Goal: Navigation & Orientation: Find specific page/section

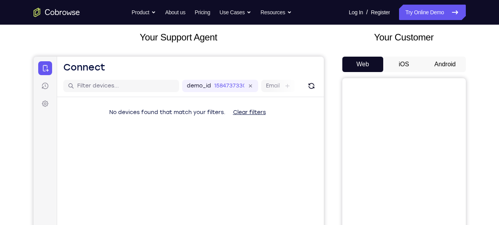
click at [447, 62] on button "Android" at bounding box center [444, 64] width 41 height 15
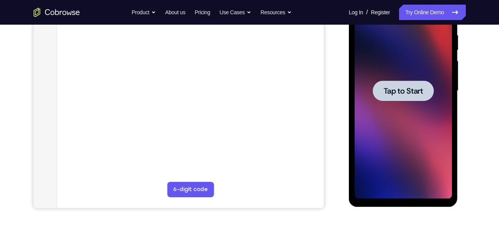
scroll to position [151, 0]
click at [391, 100] on div at bounding box center [402, 90] width 61 height 20
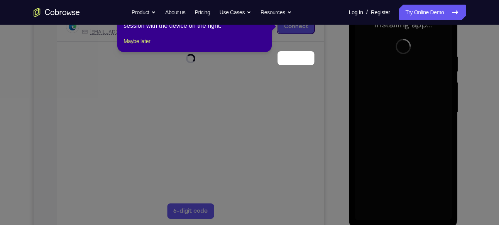
scroll to position [93, 0]
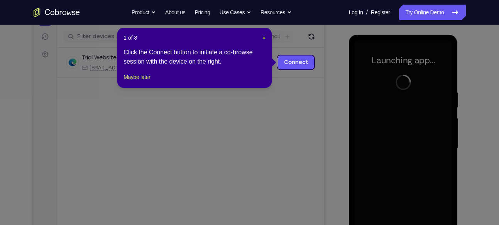
click at [263, 38] on span "×" at bounding box center [263, 38] width 3 height 6
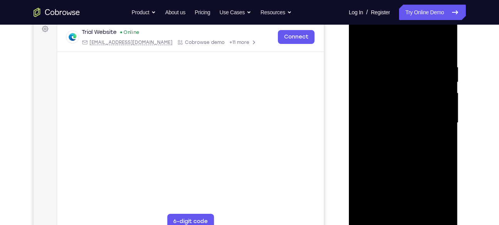
scroll to position [139, 0]
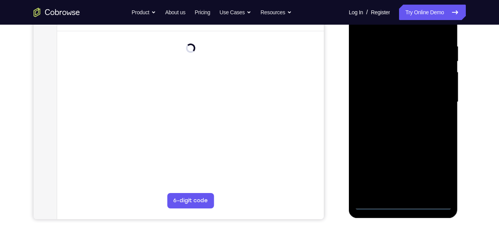
click at [404, 204] on div at bounding box center [402, 102] width 97 height 216
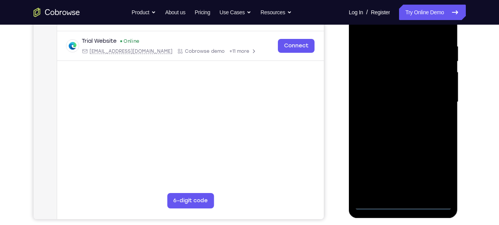
click at [439, 171] on div at bounding box center [402, 102] width 97 height 216
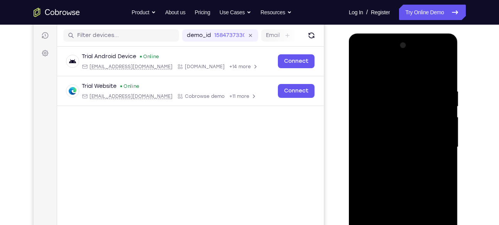
scroll to position [94, 0]
click at [388, 76] on div at bounding box center [402, 148] width 97 height 216
click at [392, 107] on div at bounding box center [402, 148] width 97 height 216
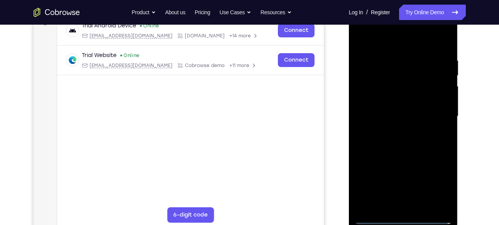
scroll to position [126, 0]
click at [408, 160] on div at bounding box center [402, 116] width 97 height 216
click at [409, 134] on div at bounding box center [402, 116] width 97 height 216
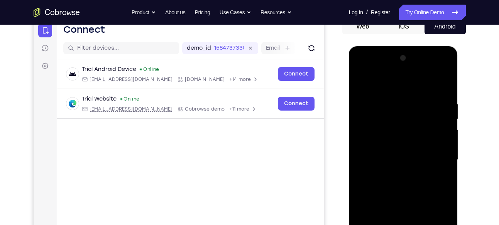
scroll to position [81, 0]
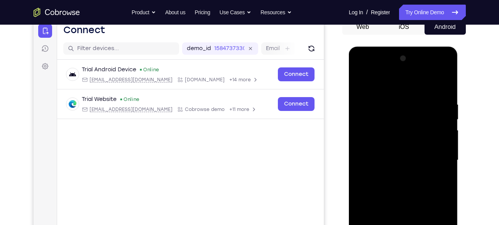
click at [406, 71] on div at bounding box center [402, 160] width 97 height 216
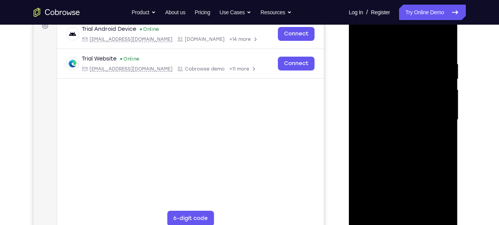
scroll to position [122, 0]
click at [446, 206] on div at bounding box center [402, 120] width 97 height 216
click at [403, 145] on div at bounding box center [402, 120] width 97 height 216
click at [393, 161] on div at bounding box center [402, 120] width 97 height 216
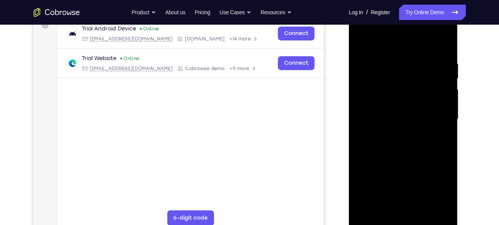
click at [384, 164] on div at bounding box center [402, 120] width 97 height 216
click at [388, 164] on div at bounding box center [402, 120] width 97 height 216
click at [392, 163] on div at bounding box center [402, 120] width 97 height 216
click at [396, 163] on div at bounding box center [402, 120] width 97 height 216
click at [399, 163] on div at bounding box center [402, 120] width 97 height 216
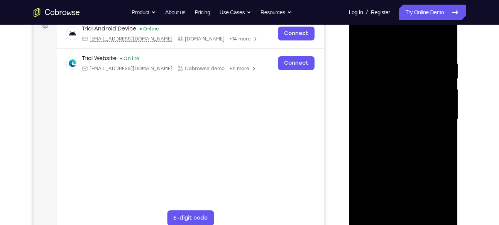
click at [404, 163] on div at bounding box center [402, 120] width 97 height 216
click at [411, 161] on div at bounding box center [402, 120] width 97 height 216
click at [412, 163] on div at bounding box center [402, 120] width 97 height 216
click at [418, 163] on div at bounding box center [402, 120] width 97 height 216
click at [425, 163] on div at bounding box center [402, 120] width 97 height 216
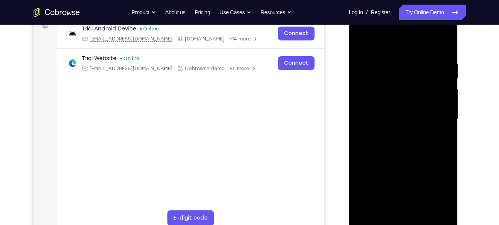
click at [430, 163] on div at bounding box center [402, 120] width 97 height 216
click at [435, 163] on div at bounding box center [402, 120] width 97 height 216
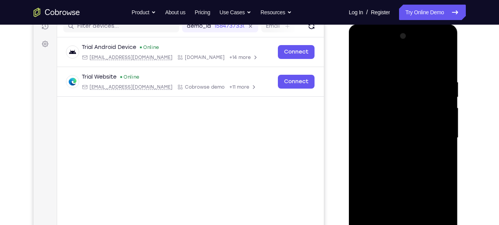
click at [404, 45] on div at bounding box center [402, 138] width 97 height 216
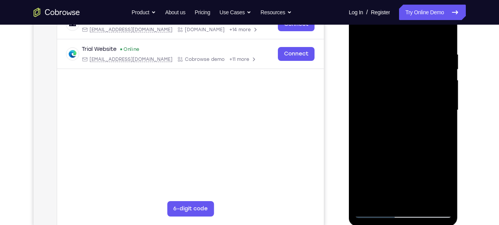
scroll to position [133, 0]
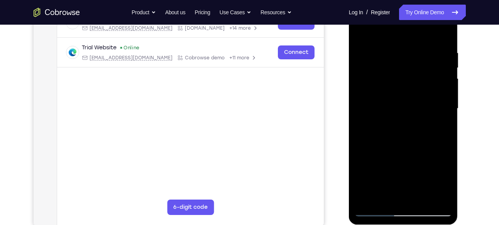
click at [404, 123] on div at bounding box center [402, 109] width 97 height 216
click at [382, 131] on div at bounding box center [402, 109] width 97 height 216
click at [362, 152] on div at bounding box center [402, 109] width 97 height 216
click at [363, 152] on div at bounding box center [402, 109] width 97 height 216
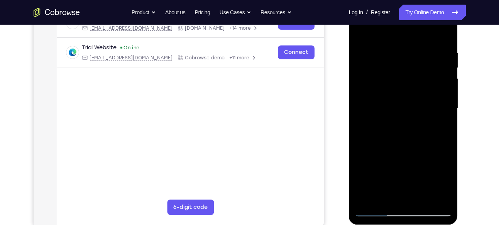
click at [363, 152] on div at bounding box center [402, 109] width 97 height 216
click at [364, 152] on div at bounding box center [402, 109] width 97 height 216
click at [365, 152] on div at bounding box center [402, 109] width 97 height 216
click at [366, 152] on div at bounding box center [402, 109] width 97 height 216
click at [367, 152] on div at bounding box center [402, 109] width 97 height 216
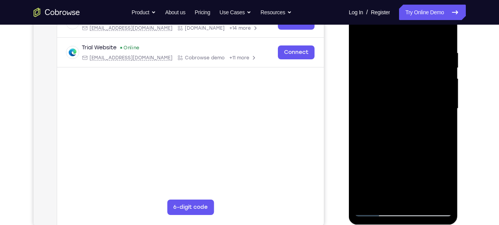
click at [369, 152] on div at bounding box center [402, 109] width 97 height 216
click at [370, 152] on div at bounding box center [402, 109] width 97 height 216
click at [372, 152] on div at bounding box center [402, 109] width 97 height 216
click at [375, 152] on div at bounding box center [402, 109] width 97 height 216
click at [381, 152] on div at bounding box center [402, 109] width 97 height 216
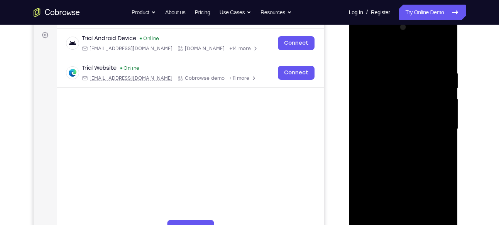
scroll to position [111, 0]
click at [391, 43] on div at bounding box center [402, 130] width 97 height 216
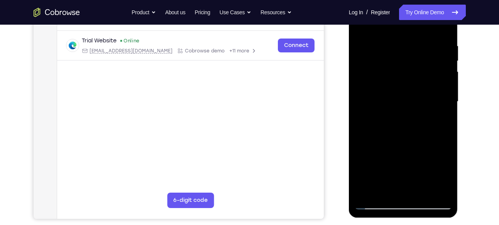
scroll to position [140, 0]
click at [444, 190] on div at bounding box center [402, 101] width 97 height 216
click at [401, 101] on div at bounding box center [402, 101] width 97 height 216
click at [363, 146] on div at bounding box center [402, 101] width 97 height 216
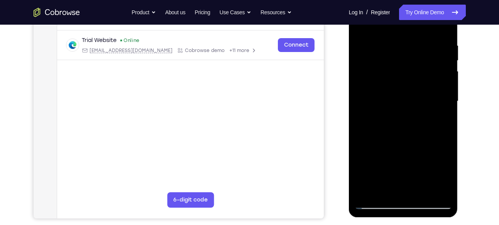
click at [368, 135] on div at bounding box center [402, 101] width 97 height 216
click at [364, 144] on div at bounding box center [402, 101] width 97 height 216
click at [367, 145] on div at bounding box center [402, 101] width 97 height 216
click at [369, 145] on div at bounding box center [402, 101] width 97 height 216
click at [371, 145] on div at bounding box center [402, 101] width 97 height 216
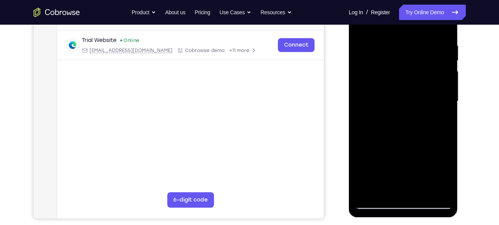
click at [372, 145] on div at bounding box center [402, 101] width 97 height 216
click at [373, 145] on div at bounding box center [402, 101] width 97 height 216
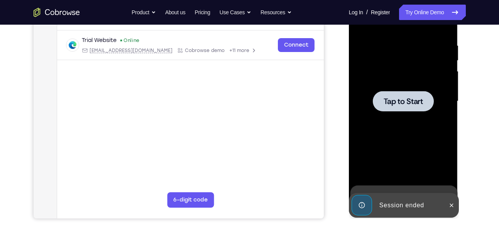
click at [403, 114] on div at bounding box center [402, 101] width 97 height 216
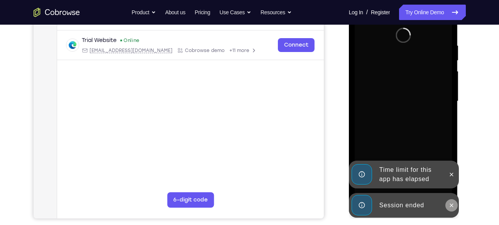
click at [453, 206] on icon at bounding box center [451, 205] width 6 height 6
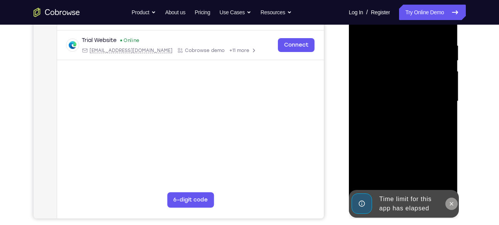
click at [451, 204] on icon at bounding box center [451, 204] width 6 height 6
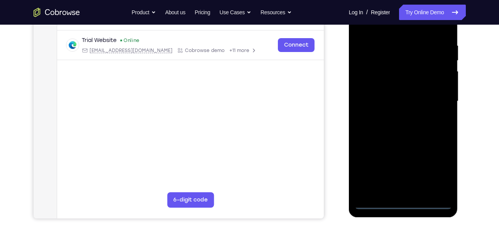
click at [405, 202] on div at bounding box center [402, 101] width 97 height 216
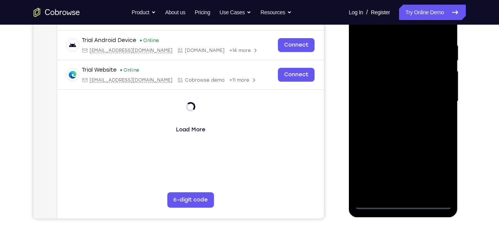
click at [439, 169] on div at bounding box center [402, 101] width 97 height 216
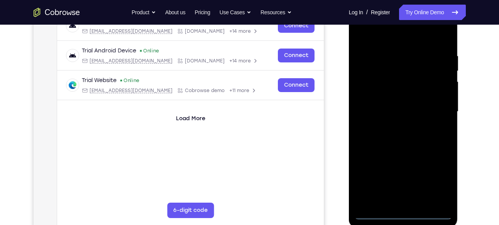
scroll to position [122, 0]
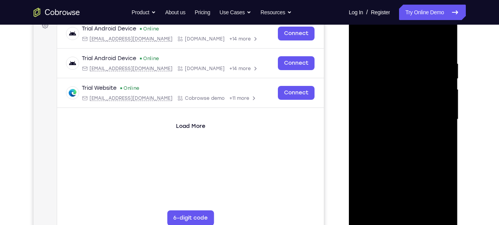
click at [383, 47] on div at bounding box center [402, 120] width 97 height 216
click at [392, 79] on div at bounding box center [402, 120] width 97 height 216
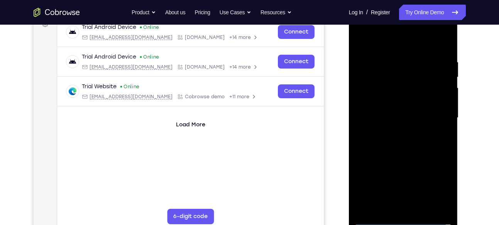
scroll to position [128, 0]
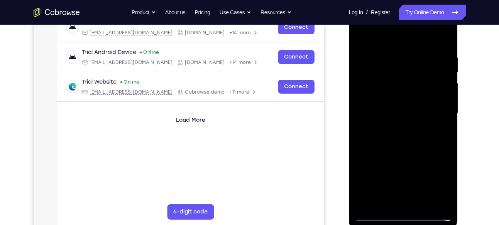
click at [400, 159] on div at bounding box center [402, 113] width 97 height 216
click at [395, 128] on div at bounding box center [402, 113] width 97 height 216
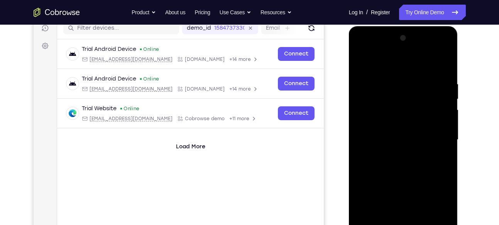
scroll to position [98, 0]
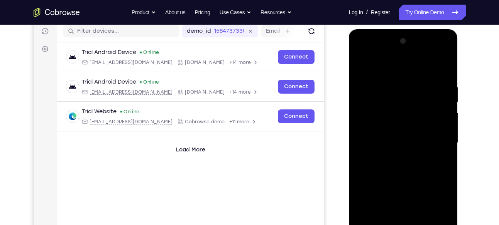
click at [403, 54] on div at bounding box center [402, 143] width 97 height 216
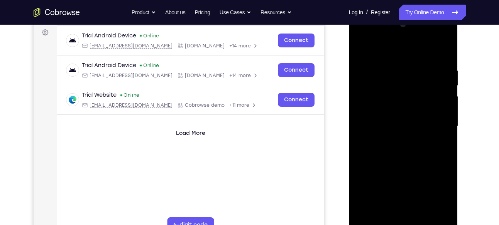
scroll to position [115, 0]
click at [447, 218] on div at bounding box center [402, 126] width 97 height 216
click at [408, 131] on div at bounding box center [402, 126] width 97 height 216
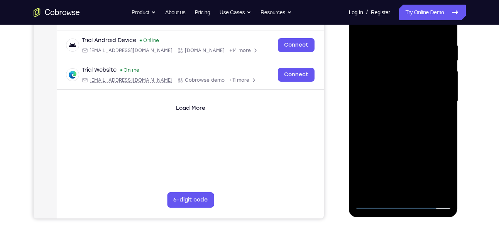
click at [372, 144] on div at bounding box center [402, 101] width 97 height 216
click at [374, 145] on div at bounding box center [402, 101] width 97 height 216
click at [375, 145] on div at bounding box center [402, 101] width 97 height 216
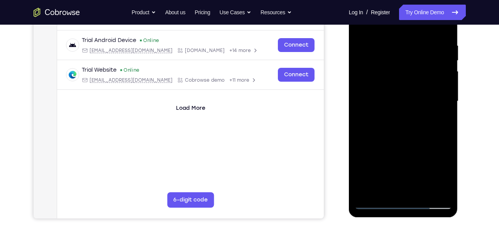
click at [377, 145] on div at bounding box center [402, 101] width 97 height 216
click at [379, 145] on div at bounding box center [402, 101] width 97 height 216
click at [380, 145] on div at bounding box center [402, 101] width 97 height 216
click at [381, 145] on div at bounding box center [402, 101] width 97 height 216
click at [384, 145] on div at bounding box center [402, 101] width 97 height 216
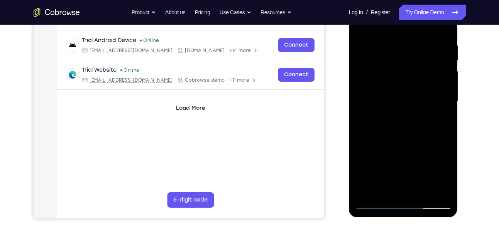
click at [389, 145] on div at bounding box center [402, 101] width 97 height 216
click at [387, 144] on div at bounding box center [402, 101] width 97 height 216
click at [394, 108] on div at bounding box center [402, 101] width 97 height 216
click at [397, 124] on div at bounding box center [402, 101] width 97 height 216
click at [394, 145] on div at bounding box center [402, 101] width 97 height 216
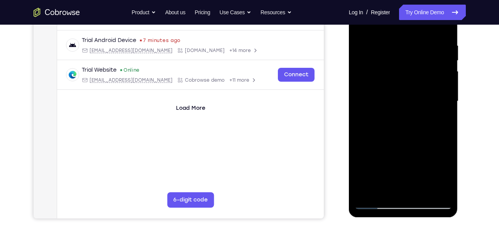
click at [397, 145] on div at bounding box center [402, 101] width 97 height 216
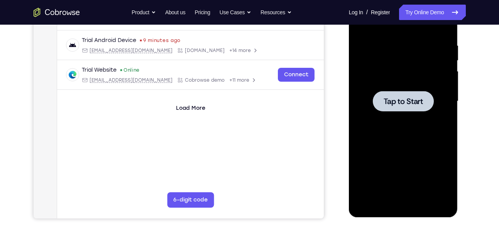
click at [411, 102] on span "Tap to Start" at bounding box center [402, 102] width 39 height 8
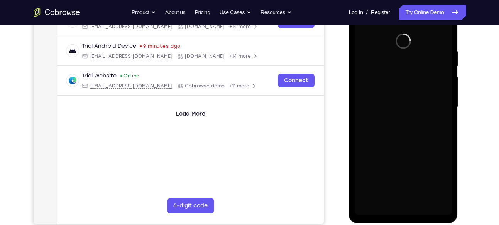
scroll to position [135, 0]
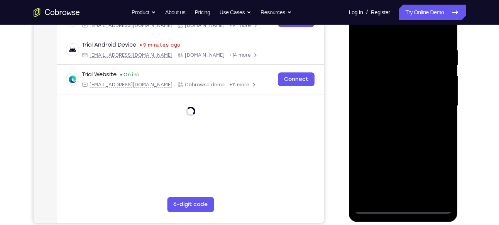
click at [404, 209] on div at bounding box center [402, 106] width 97 height 216
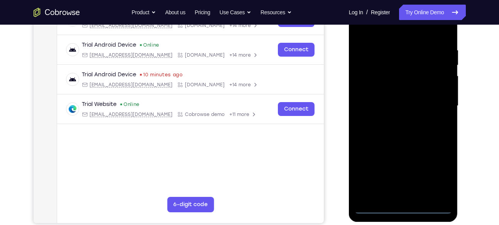
click at [438, 175] on div at bounding box center [402, 106] width 97 height 216
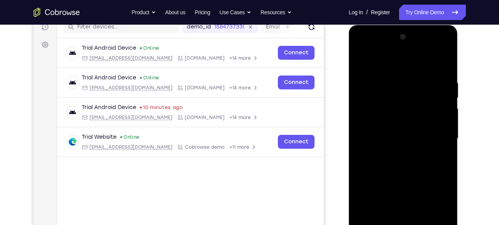
scroll to position [102, 0]
click at [386, 67] on div at bounding box center [402, 139] width 97 height 216
click at [387, 94] on div at bounding box center [402, 139] width 97 height 216
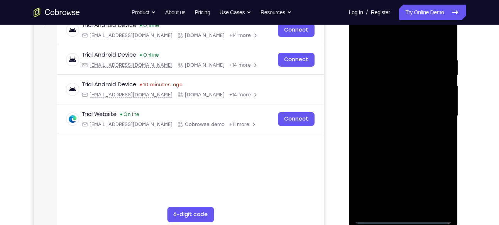
scroll to position [128, 0]
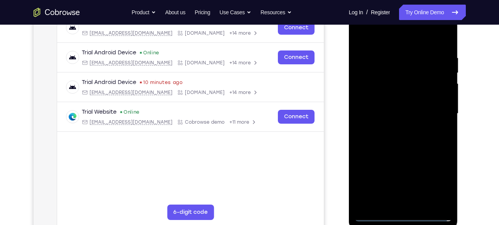
click at [407, 163] on div at bounding box center [402, 114] width 97 height 216
click at [391, 133] on div at bounding box center [402, 114] width 97 height 216
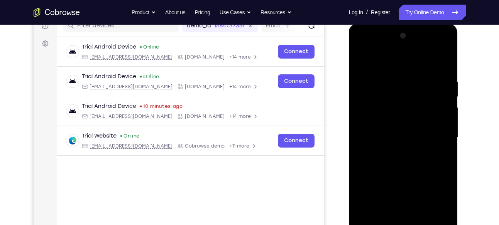
scroll to position [103, 0]
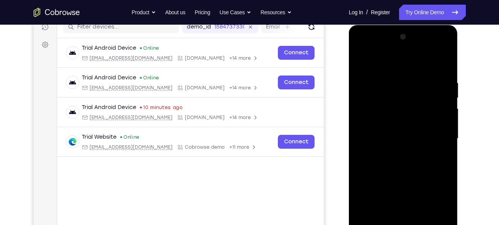
click at [401, 49] on div at bounding box center [402, 139] width 97 height 216
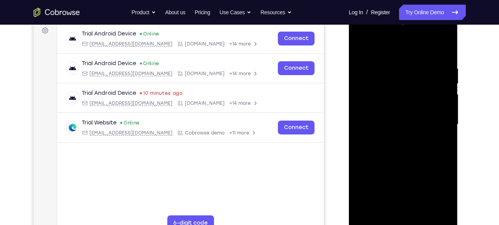
scroll to position [117, 0]
click at [420, 129] on div at bounding box center [402, 124] width 97 height 216
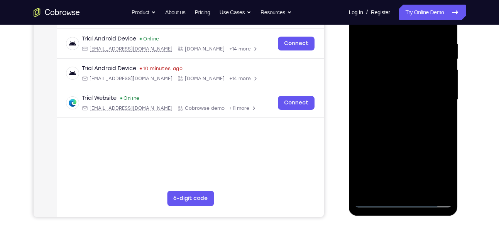
scroll to position [142, 0]
click at [445, 189] on div at bounding box center [402, 100] width 97 height 216
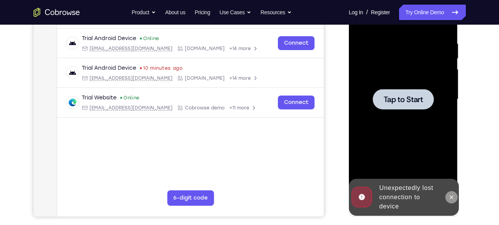
click at [452, 199] on icon at bounding box center [451, 197] width 6 height 6
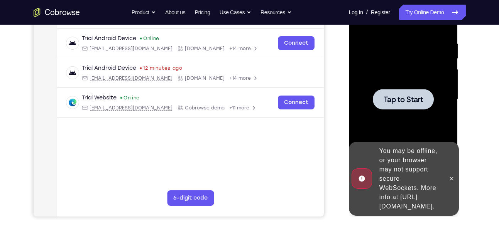
click at [394, 93] on div at bounding box center [402, 99] width 61 height 20
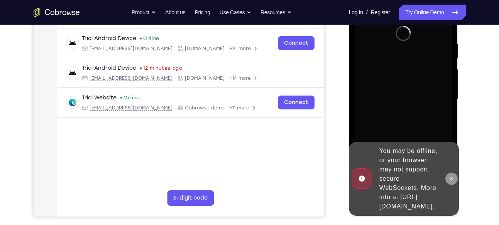
click at [453, 176] on icon at bounding box center [451, 179] width 6 height 6
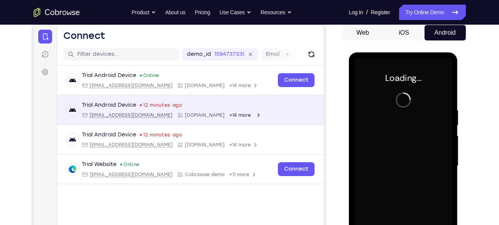
scroll to position [74, 0]
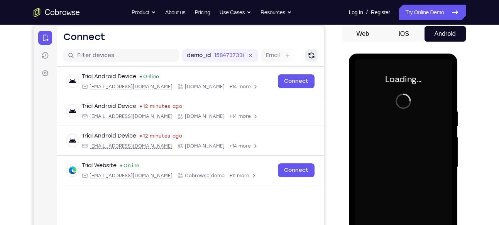
click at [310, 61] on button "Refresh" at bounding box center [311, 55] width 12 height 12
click at [420, 16] on link "Try Online Demo" at bounding box center [432, 12] width 66 height 15
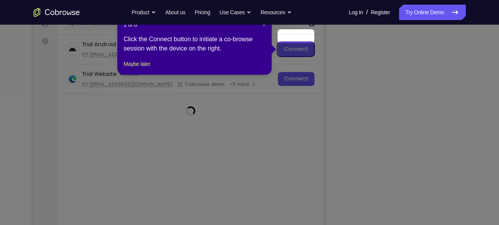
scroll to position [104, 0]
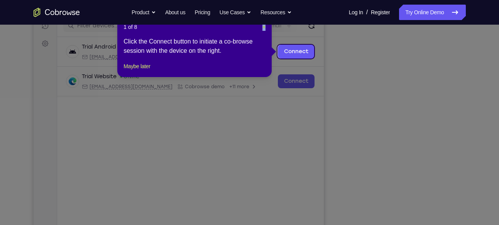
click at [263, 27] on div "1 of 8 × Click the Connect button to initiate a co-browse session with the devi…" at bounding box center [194, 47] width 154 height 60
click at [263, 27] on span "×" at bounding box center [263, 27] width 3 height 6
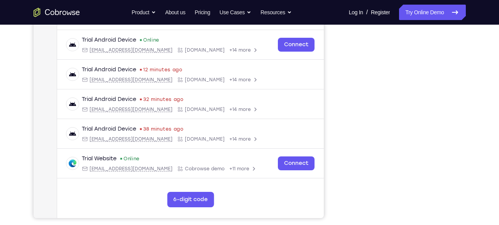
scroll to position [0, 0]
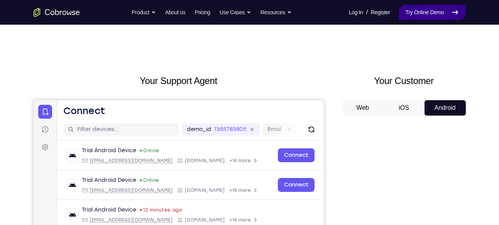
click at [428, 10] on link "Try Online Demo" at bounding box center [432, 12] width 66 height 15
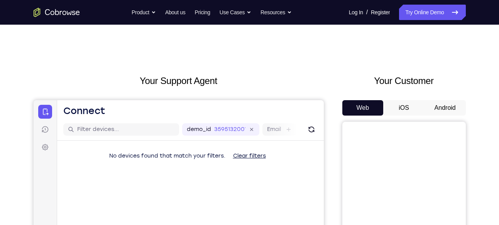
click at [438, 106] on button "Android" at bounding box center [444, 107] width 41 height 15
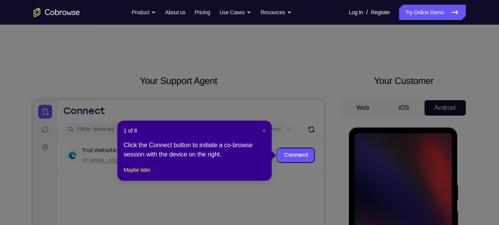
click at [264, 131] on span "×" at bounding box center [263, 131] width 3 height 6
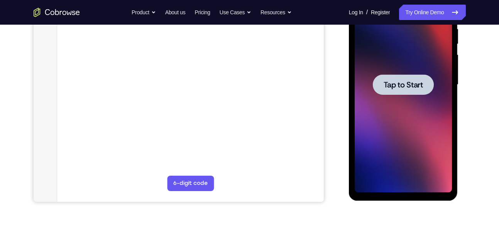
scroll to position [136, 0]
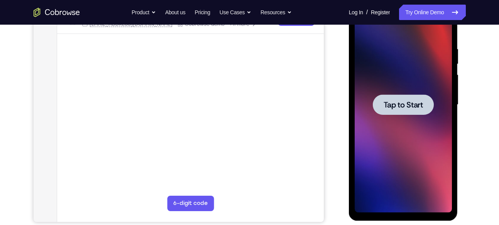
click at [418, 109] on span "Tap to Start" at bounding box center [402, 105] width 39 height 8
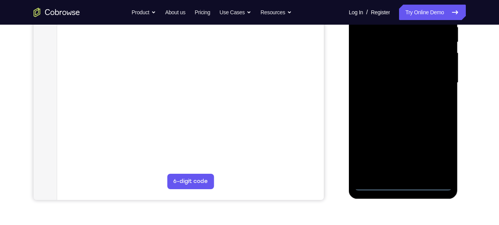
scroll to position [160, 0]
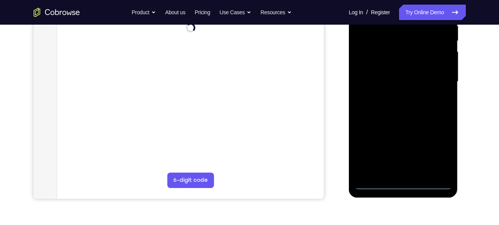
click at [401, 185] on div at bounding box center [402, 82] width 97 height 216
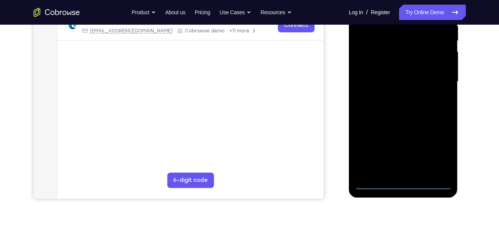
click at [436, 153] on div at bounding box center [402, 82] width 97 height 216
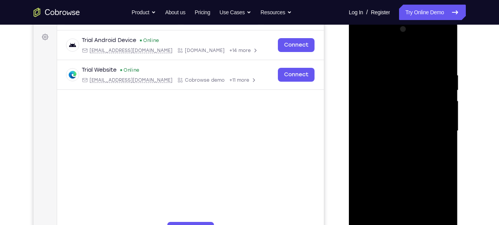
scroll to position [105, 0]
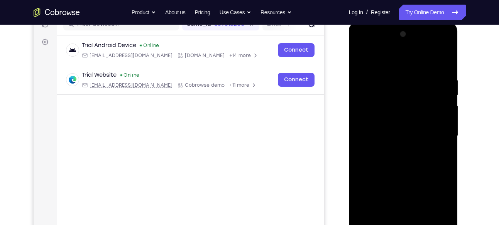
click at [379, 66] on div at bounding box center [402, 136] width 97 height 216
click at [400, 93] on div at bounding box center [402, 136] width 97 height 216
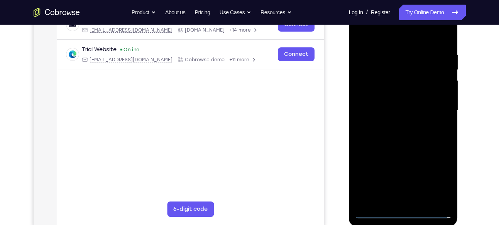
scroll to position [139, 0]
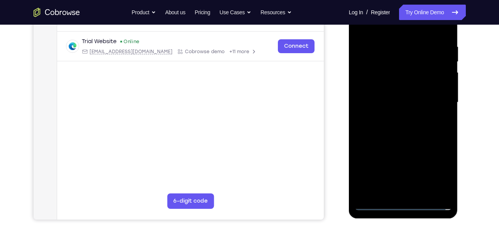
click at [403, 145] on div at bounding box center [402, 103] width 97 height 216
click at [396, 120] on div at bounding box center [402, 103] width 97 height 216
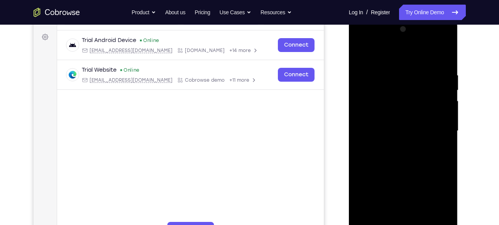
scroll to position [110, 0]
click at [402, 41] on div at bounding box center [402, 132] width 97 height 216
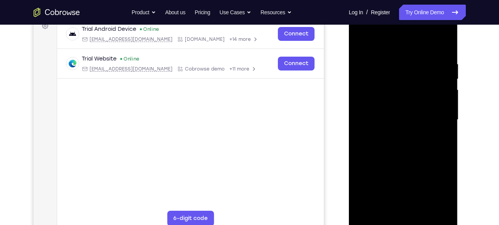
scroll to position [123, 0]
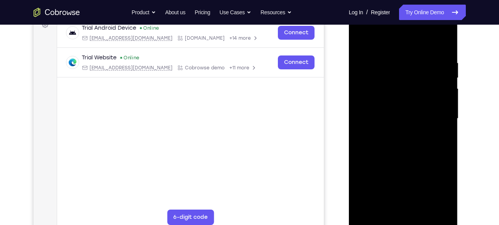
click at [445, 209] on div at bounding box center [402, 119] width 97 height 216
click at [401, 110] on div at bounding box center [402, 119] width 97 height 216
click at [421, 170] on div at bounding box center [402, 119] width 97 height 216
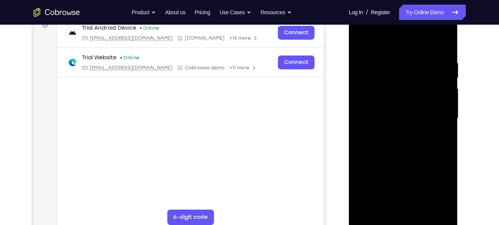
click at [421, 170] on div at bounding box center [402, 119] width 97 height 216
click at [423, 170] on div at bounding box center [402, 119] width 97 height 216
click at [426, 171] on div at bounding box center [402, 119] width 97 height 216
click at [432, 171] on div at bounding box center [402, 119] width 97 height 216
click at [435, 171] on div at bounding box center [402, 119] width 97 height 216
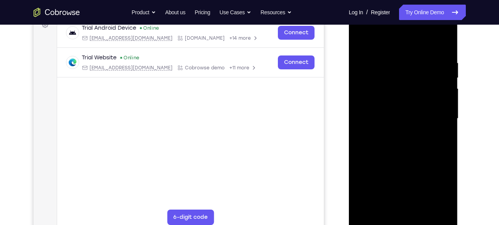
scroll to position [95, 0]
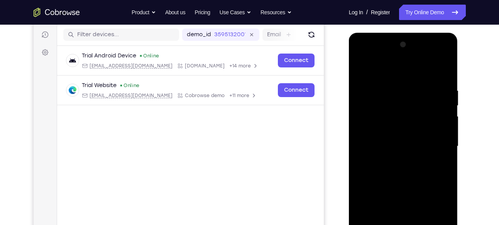
click at [404, 57] on div at bounding box center [402, 147] width 97 height 216
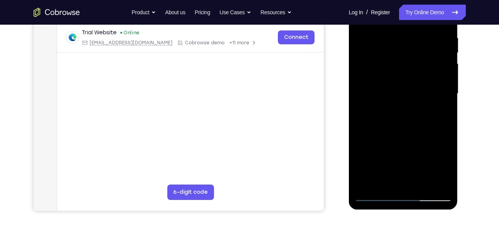
scroll to position [135, 0]
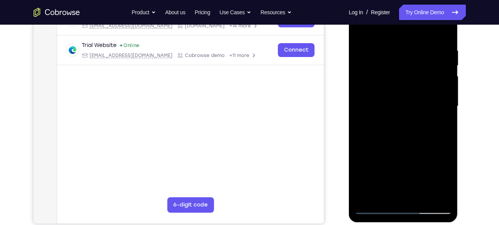
click at [401, 103] on div at bounding box center [402, 106] width 97 height 216
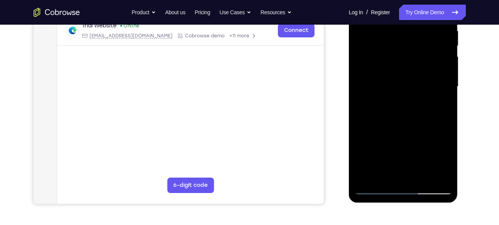
click at [445, 176] on div at bounding box center [402, 87] width 97 height 216
click at [397, 100] on div at bounding box center [402, 87] width 97 height 216
click at [362, 140] on div at bounding box center [402, 87] width 97 height 216
click at [365, 138] on div at bounding box center [402, 87] width 97 height 216
click at [367, 138] on div at bounding box center [402, 87] width 97 height 216
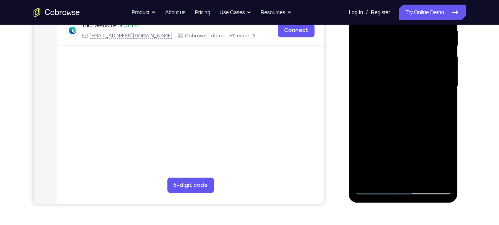
click at [369, 139] on div at bounding box center [402, 87] width 97 height 216
click at [370, 139] on div at bounding box center [402, 87] width 97 height 216
click at [374, 138] on div at bounding box center [402, 87] width 97 height 216
click at [379, 138] on div at bounding box center [402, 87] width 97 height 216
click at [384, 138] on div at bounding box center [402, 87] width 97 height 216
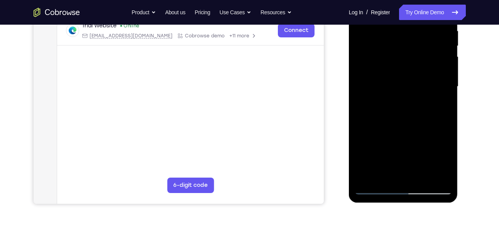
click at [391, 138] on div at bounding box center [402, 87] width 97 height 216
click at [394, 139] on div at bounding box center [402, 87] width 97 height 216
click at [397, 139] on div at bounding box center [402, 87] width 97 height 216
click at [403, 139] on div at bounding box center [402, 87] width 97 height 216
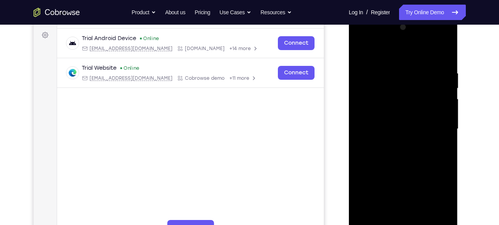
scroll to position [112, 0]
click at [413, 41] on div at bounding box center [402, 130] width 97 height 216
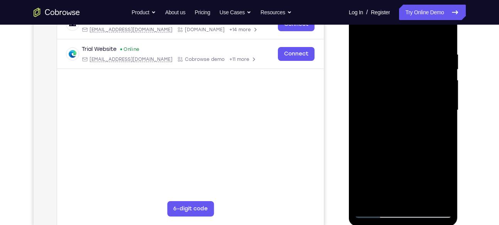
scroll to position [131, 0]
click at [412, 103] on div at bounding box center [402, 110] width 97 height 216
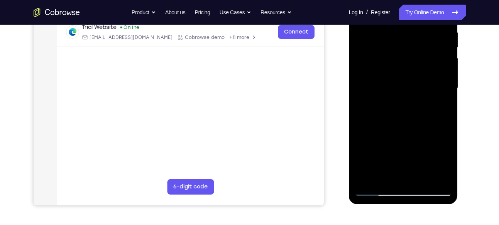
scroll to position [155, 0]
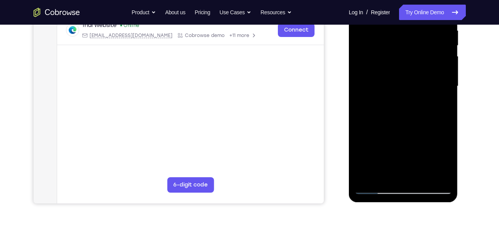
click at [364, 130] on div at bounding box center [402, 86] width 97 height 216
click at [370, 119] on div at bounding box center [402, 86] width 97 height 216
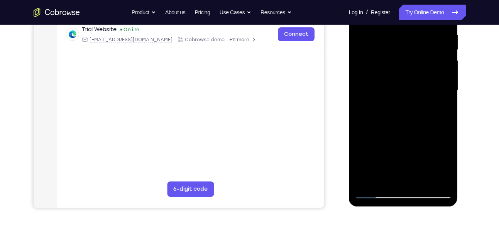
scroll to position [150, 0]
click at [365, 133] on div at bounding box center [402, 91] width 97 height 216
click at [367, 134] on div at bounding box center [402, 91] width 97 height 216
click at [369, 134] on div at bounding box center [402, 91] width 97 height 216
click at [374, 134] on div at bounding box center [402, 91] width 97 height 216
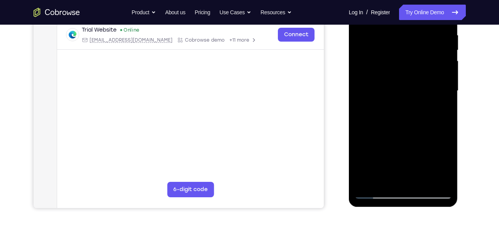
click at [377, 134] on div at bounding box center [402, 91] width 97 height 216
click at [380, 134] on div at bounding box center [402, 91] width 97 height 216
click at [387, 134] on div at bounding box center [402, 91] width 97 height 216
click at [391, 134] on div at bounding box center [402, 91] width 97 height 216
click at [401, 133] on div at bounding box center [402, 91] width 97 height 216
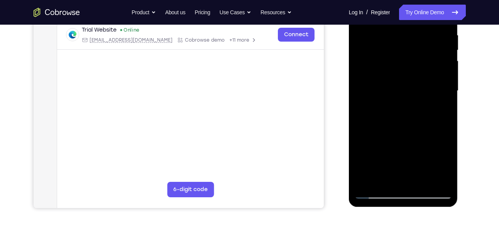
click at [406, 135] on div at bounding box center [402, 91] width 97 height 216
click at [412, 135] on div at bounding box center [402, 91] width 97 height 216
click at [419, 135] on div at bounding box center [402, 91] width 97 height 216
click at [428, 134] on div at bounding box center [402, 91] width 97 height 216
click at [433, 134] on div at bounding box center [402, 91] width 97 height 216
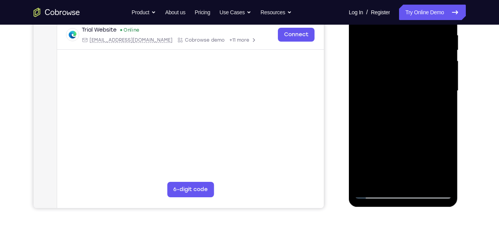
click at [437, 134] on div at bounding box center [402, 91] width 97 height 216
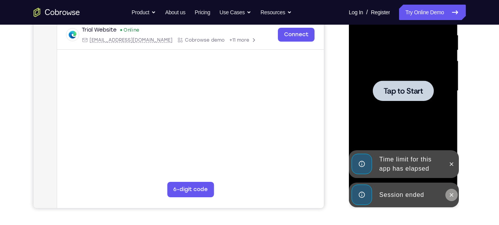
click at [453, 195] on icon at bounding box center [451, 195] width 6 height 6
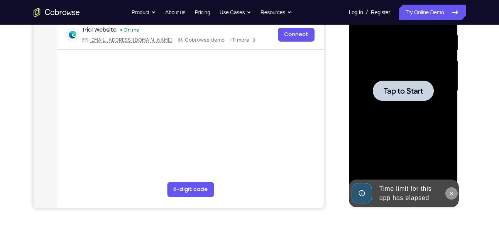
click at [450, 169] on div at bounding box center [402, 91] width 97 height 216
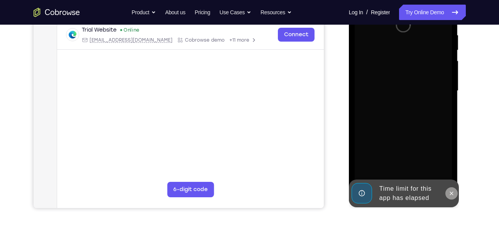
click at [451, 191] on icon at bounding box center [451, 193] width 6 height 6
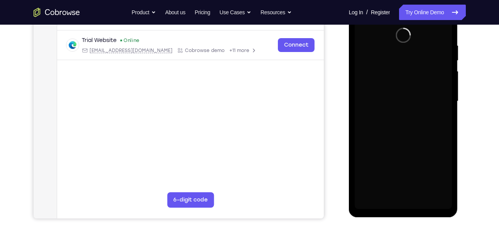
scroll to position [141, 0]
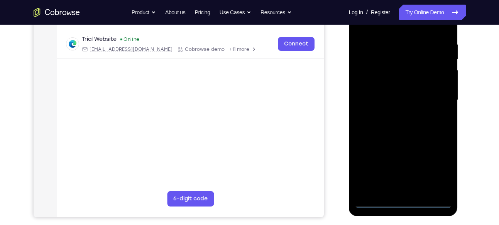
click at [405, 203] on div at bounding box center [402, 100] width 97 height 216
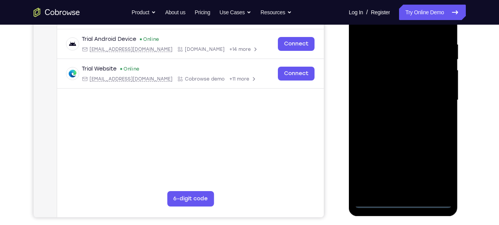
click at [435, 167] on div at bounding box center [402, 100] width 97 height 216
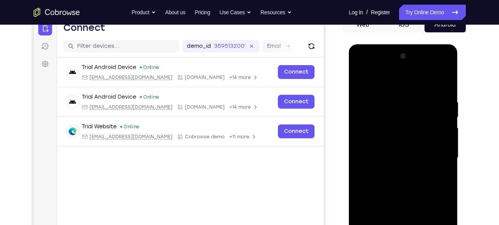
scroll to position [83, 0]
click at [389, 85] on div at bounding box center [402, 159] width 97 height 216
click at [387, 113] on div at bounding box center [402, 159] width 97 height 216
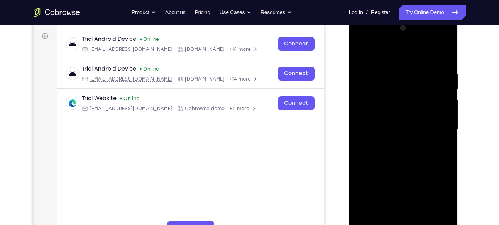
scroll to position [115, 0]
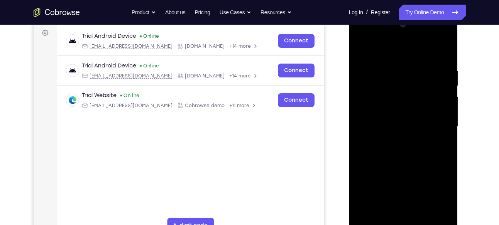
click at [406, 175] on div at bounding box center [402, 127] width 97 height 216
click at [402, 144] on div at bounding box center [402, 127] width 97 height 216
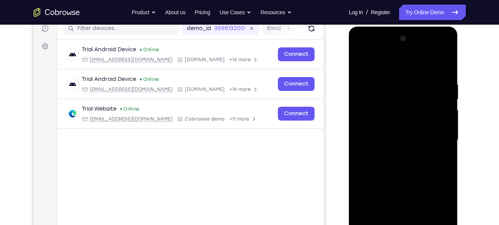
scroll to position [100, 0]
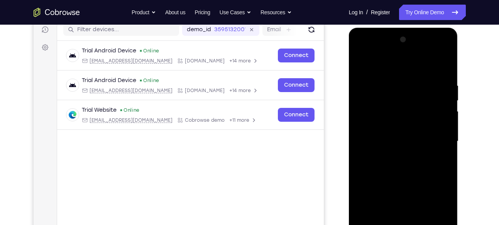
click at [405, 53] on div at bounding box center [402, 142] width 97 height 216
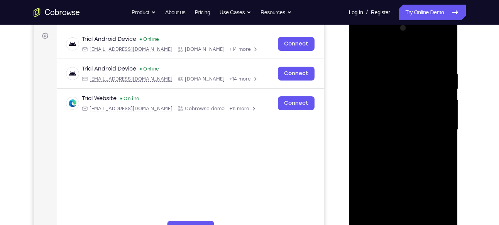
scroll to position [116, 0]
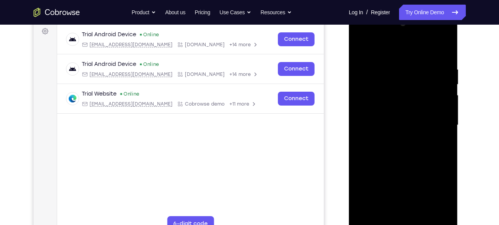
click at [447, 219] on div at bounding box center [402, 125] width 97 height 216
click at [412, 158] on div at bounding box center [402, 125] width 97 height 216
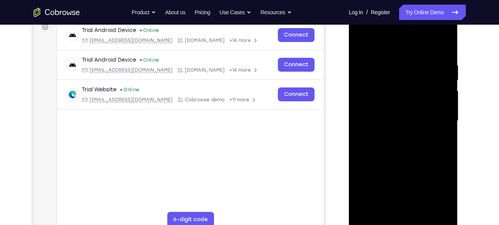
scroll to position [121, 0]
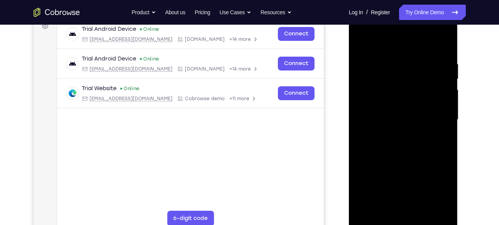
click at [389, 155] on div at bounding box center [402, 120] width 97 height 216
click at [372, 162] on div at bounding box center [402, 120] width 97 height 216
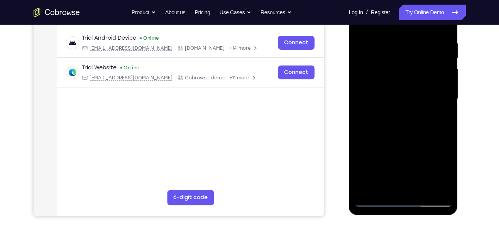
scroll to position [141, 0]
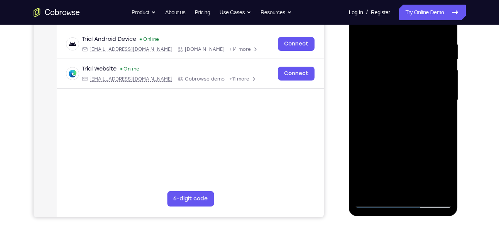
click at [385, 131] on div at bounding box center [402, 100] width 97 height 216
drag, startPoint x: 385, startPoint y: 111, endPoint x: 385, endPoint y: 131, distance: 19.7
click at [385, 131] on div at bounding box center [402, 100] width 97 height 216
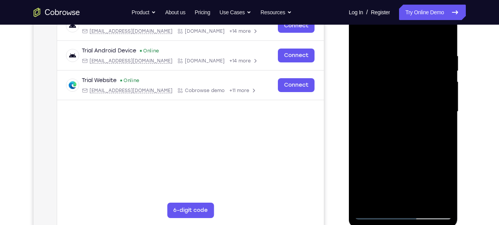
scroll to position [129, 0]
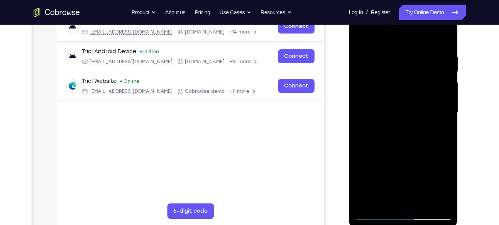
click at [366, 156] on div at bounding box center [402, 113] width 97 height 216
click at [373, 156] on div at bounding box center [402, 113] width 97 height 216
click at [375, 156] on div at bounding box center [402, 113] width 97 height 216
click at [379, 156] on div at bounding box center [402, 113] width 97 height 216
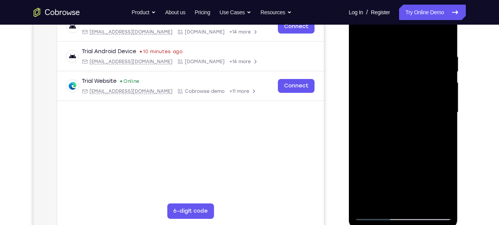
click at [373, 132] on div at bounding box center [402, 113] width 97 height 216
click at [392, 154] on div at bounding box center [402, 113] width 97 height 216
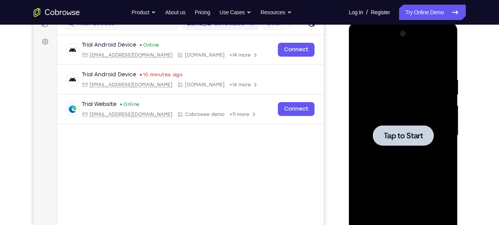
scroll to position [105, 0]
click at [400, 132] on span "Tap to Start" at bounding box center [402, 136] width 39 height 8
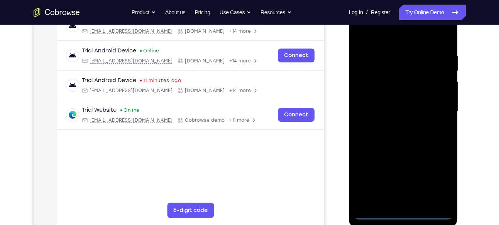
scroll to position [133, 0]
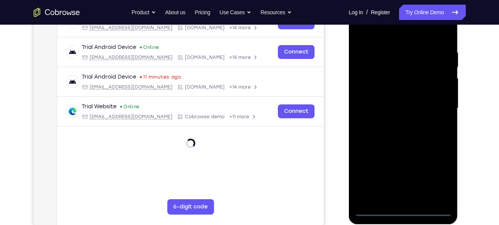
click at [404, 210] on div at bounding box center [402, 108] width 97 height 216
click at [432, 182] on div at bounding box center [402, 108] width 97 height 216
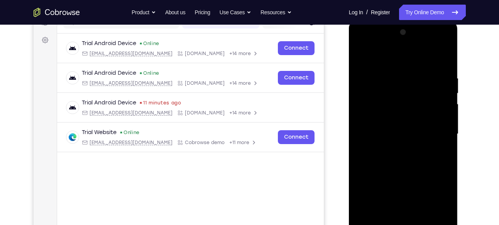
scroll to position [106, 0]
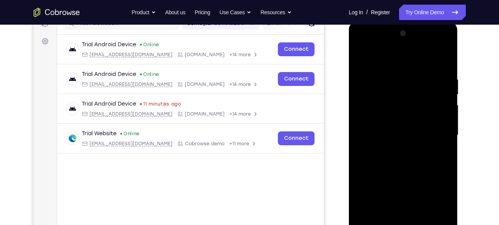
click at [392, 61] on div at bounding box center [402, 135] width 97 height 216
click at [390, 91] on div at bounding box center [402, 135] width 97 height 216
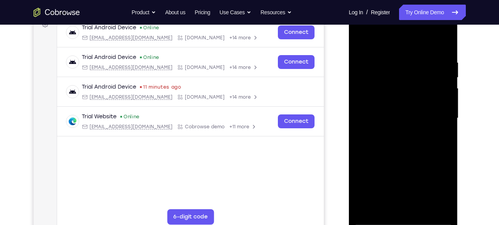
scroll to position [134, 0]
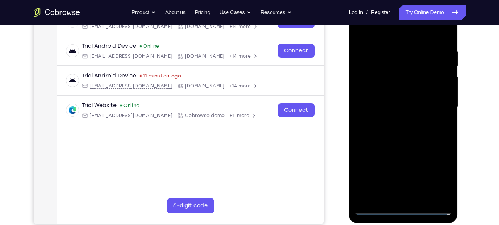
click at [414, 157] on div at bounding box center [402, 107] width 97 height 216
click at [410, 121] on div at bounding box center [402, 107] width 97 height 216
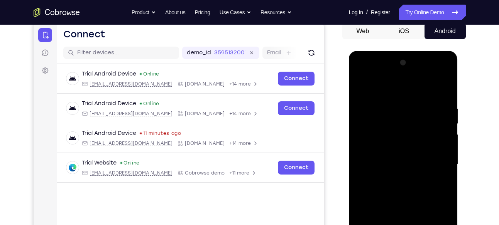
scroll to position [72, 0]
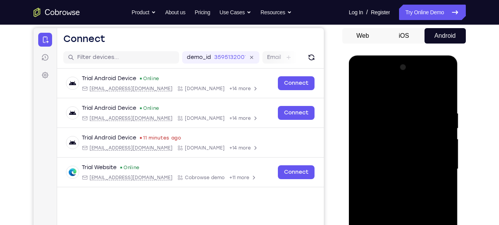
click at [404, 76] on div at bounding box center [402, 169] width 97 height 216
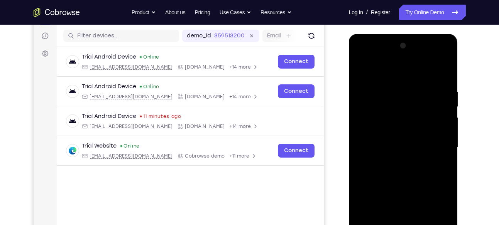
scroll to position [111, 0]
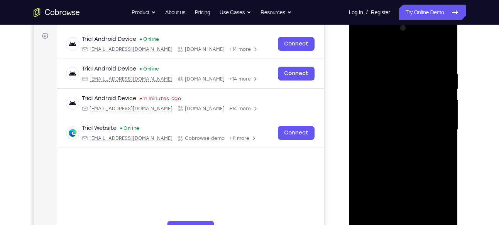
click at [445, 219] on div at bounding box center [402, 130] width 97 height 216
click at [412, 153] on div at bounding box center [402, 130] width 97 height 216
click at [389, 153] on div at bounding box center [402, 130] width 97 height 216
click at [364, 179] on div at bounding box center [402, 130] width 97 height 216
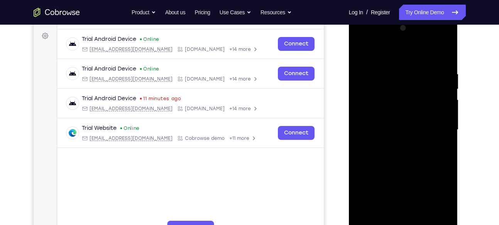
click at [366, 177] on div at bounding box center [402, 130] width 97 height 216
click at [367, 177] on div at bounding box center [402, 130] width 97 height 216
click at [369, 177] on div at bounding box center [402, 130] width 97 height 216
click at [374, 177] on div at bounding box center [402, 130] width 97 height 216
click at [377, 177] on div at bounding box center [402, 130] width 97 height 216
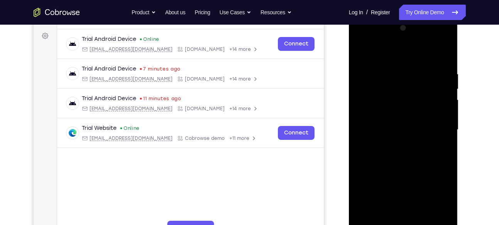
click at [382, 177] on div at bounding box center [402, 130] width 97 height 216
click at [388, 177] on div at bounding box center [402, 130] width 97 height 216
click at [393, 177] on div at bounding box center [402, 130] width 97 height 216
click at [401, 177] on div at bounding box center [402, 130] width 97 height 216
click at [409, 178] on div at bounding box center [402, 130] width 97 height 216
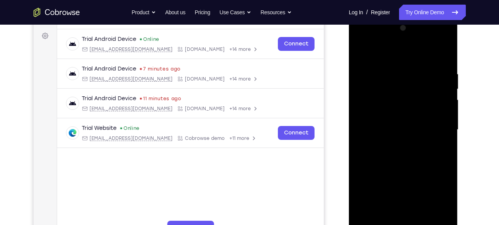
click at [417, 178] on div at bounding box center [402, 130] width 97 height 216
click at [425, 178] on div at bounding box center [402, 130] width 97 height 216
click at [433, 178] on div at bounding box center [402, 130] width 97 height 216
click at [429, 176] on div at bounding box center [402, 130] width 97 height 216
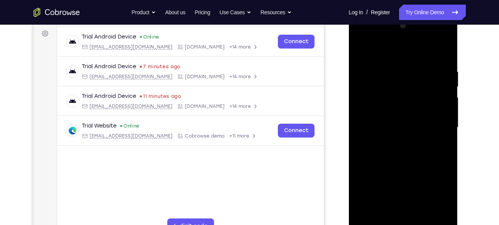
scroll to position [115, 0]
click at [432, 175] on div at bounding box center [402, 127] width 97 height 216
click at [431, 175] on div at bounding box center [402, 127] width 97 height 216
click at [435, 175] on div at bounding box center [402, 127] width 97 height 216
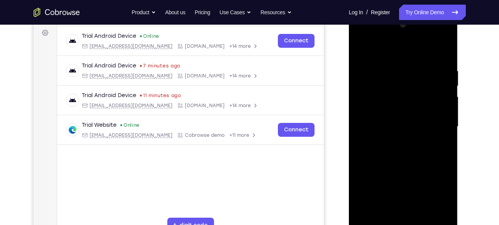
click at [437, 175] on div at bounding box center [402, 127] width 97 height 216
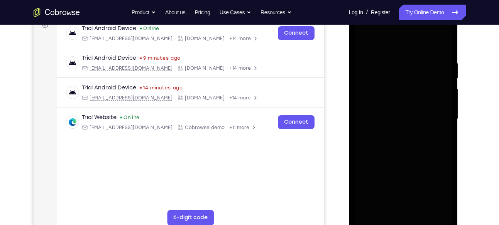
scroll to position [95, 0]
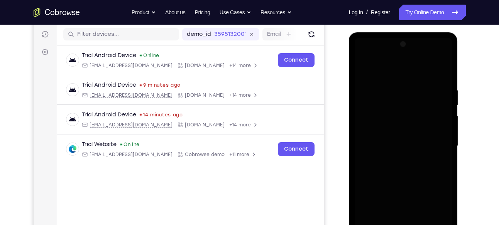
click at [400, 78] on div at bounding box center [402, 146] width 97 height 216
click at [403, 57] on div at bounding box center [402, 146] width 97 height 216
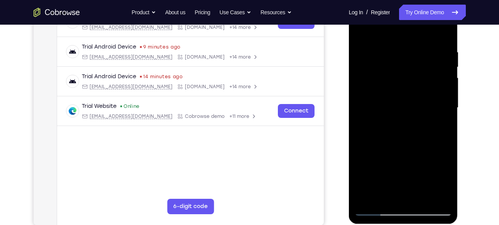
click at [446, 195] on div at bounding box center [402, 108] width 97 height 216
click at [406, 111] on div at bounding box center [402, 108] width 97 height 216
click at [409, 105] on div at bounding box center [402, 108] width 97 height 216
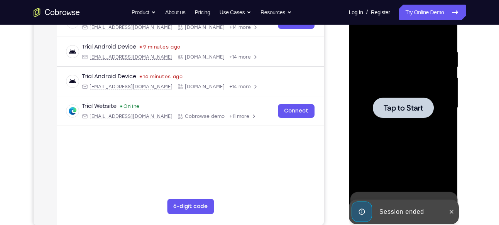
click at [414, 106] on span "Tap to Start" at bounding box center [402, 108] width 39 height 8
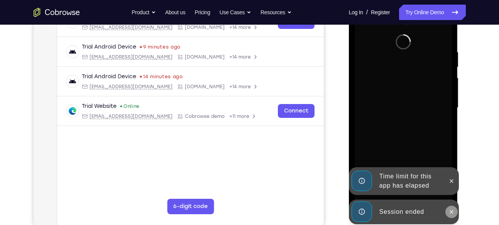
click at [453, 211] on icon at bounding box center [451, 212] width 6 height 6
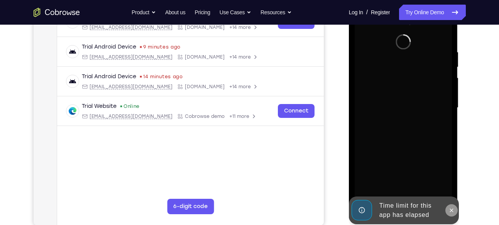
click at [451, 209] on icon at bounding box center [451, 210] width 6 height 6
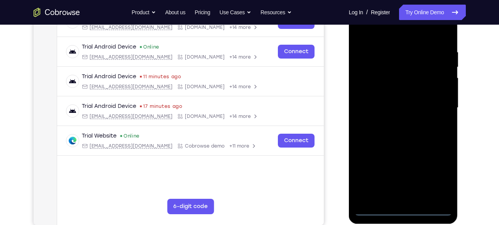
click at [408, 208] on div at bounding box center [402, 108] width 97 height 216
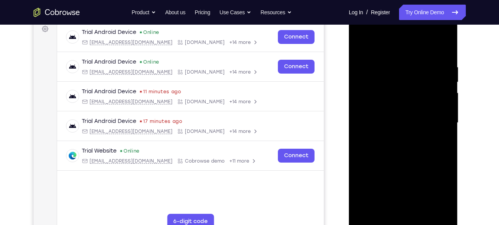
click at [440, 194] on div at bounding box center [402, 123] width 97 height 216
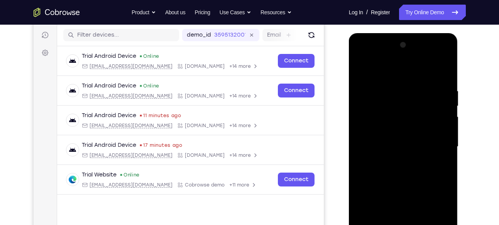
scroll to position [123, 0]
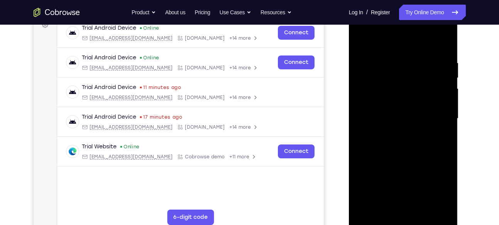
click at [384, 45] on div at bounding box center [402, 119] width 97 height 216
click at [384, 79] on div at bounding box center [402, 119] width 97 height 216
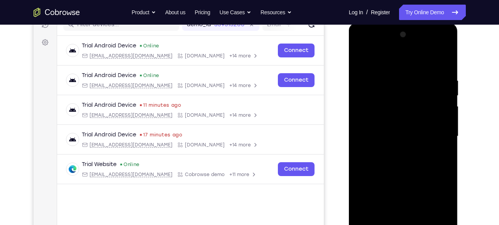
scroll to position [102, 0]
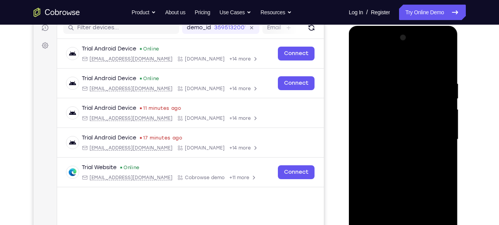
click at [385, 51] on div at bounding box center [402, 140] width 97 height 216
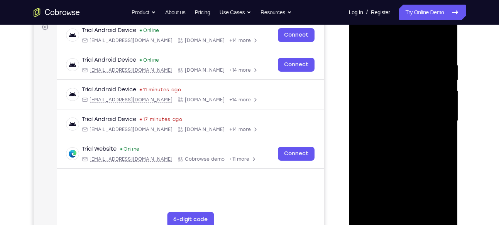
scroll to position [121, 0]
click at [402, 166] on div at bounding box center [402, 121] width 97 height 216
click at [391, 134] on div at bounding box center [402, 121] width 97 height 216
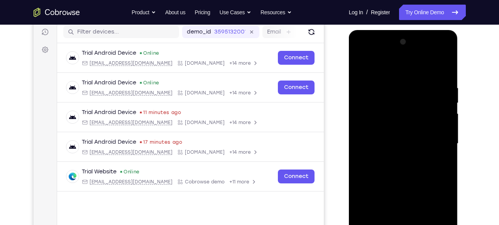
scroll to position [97, 0]
click at [407, 53] on div at bounding box center [402, 144] width 97 height 216
click at [400, 139] on div at bounding box center [402, 144] width 97 height 216
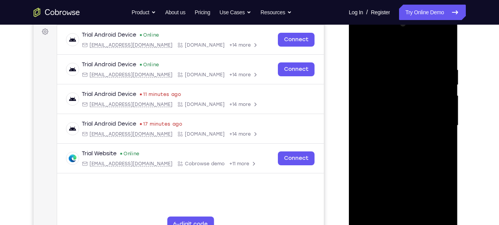
scroll to position [116, 0]
click at [372, 169] on div at bounding box center [402, 125] width 97 height 216
click at [385, 150] on div at bounding box center [402, 125] width 97 height 216
click at [375, 168] on div at bounding box center [402, 125] width 97 height 216
click at [382, 168] on div at bounding box center [402, 125] width 97 height 216
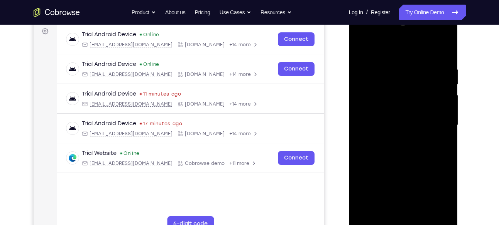
click at [386, 168] on div at bounding box center [402, 125] width 97 height 216
click at [392, 168] on div at bounding box center [402, 125] width 97 height 216
click at [398, 168] on div at bounding box center [402, 125] width 97 height 216
click at [408, 168] on div at bounding box center [402, 125] width 97 height 216
click at [416, 168] on div at bounding box center [402, 125] width 97 height 216
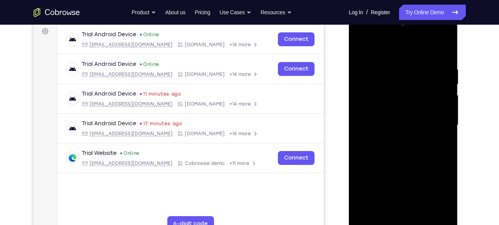
click at [423, 169] on div at bounding box center [402, 125] width 97 height 216
click at [430, 169] on div at bounding box center [402, 125] width 97 height 216
click at [435, 169] on div at bounding box center [402, 125] width 97 height 216
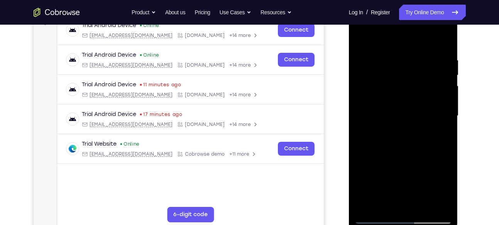
scroll to position [126, 0]
click at [446, 208] on div at bounding box center [402, 116] width 97 height 216
click at [446, 207] on div at bounding box center [402, 116] width 97 height 216
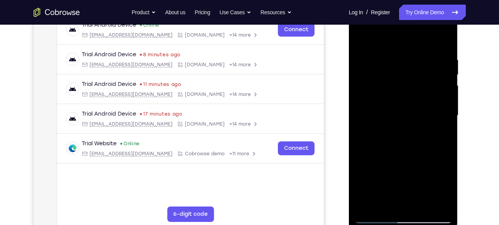
scroll to position [105, 0]
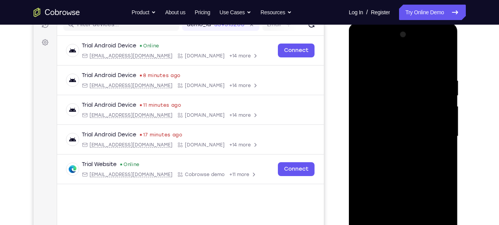
click at [399, 48] on div at bounding box center [402, 137] width 97 height 216
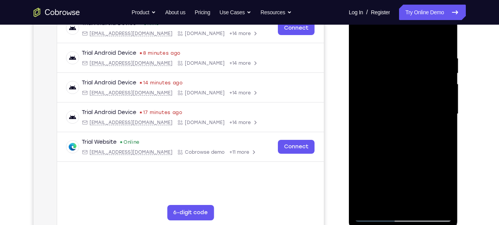
scroll to position [129, 0]
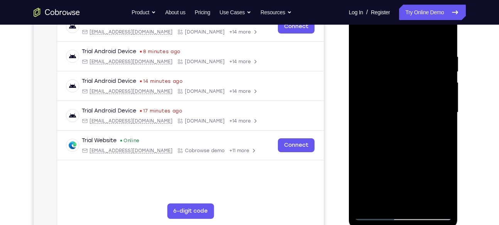
click at [447, 203] on div at bounding box center [402, 113] width 97 height 216
click at [424, 142] on div at bounding box center [402, 113] width 97 height 216
click at [366, 165] on div at bounding box center [402, 113] width 97 height 216
click at [371, 159] on div at bounding box center [402, 113] width 97 height 216
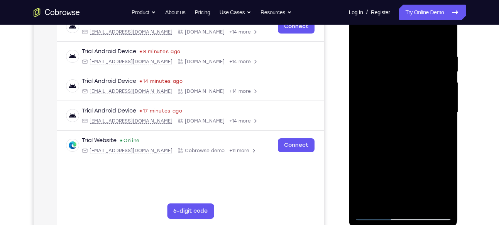
click at [367, 165] on div at bounding box center [402, 113] width 97 height 216
click at [369, 165] on div at bounding box center [402, 113] width 97 height 216
click at [370, 165] on div at bounding box center [402, 113] width 97 height 216
click at [373, 165] on div at bounding box center [402, 113] width 97 height 216
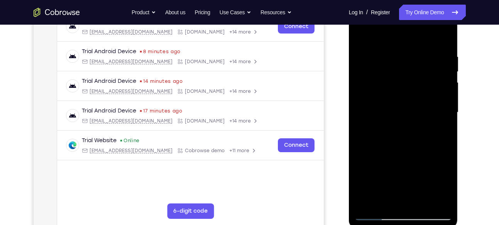
click at [375, 165] on div at bounding box center [402, 113] width 97 height 216
click at [376, 165] on div at bounding box center [402, 113] width 97 height 216
click at [377, 165] on div at bounding box center [402, 113] width 97 height 216
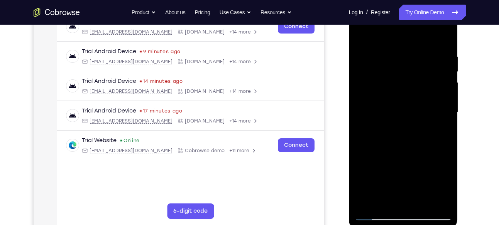
click at [378, 165] on div at bounding box center [402, 113] width 97 height 216
click at [376, 165] on div at bounding box center [402, 113] width 97 height 216
click at [377, 165] on div at bounding box center [402, 113] width 97 height 216
click at [379, 165] on div at bounding box center [402, 113] width 97 height 216
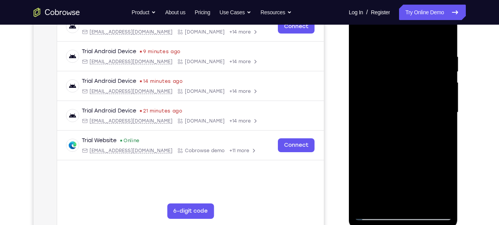
click at [379, 165] on div at bounding box center [402, 113] width 97 height 216
click at [382, 165] on div at bounding box center [402, 113] width 97 height 216
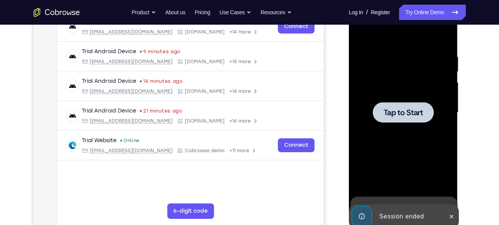
click at [413, 122] on div at bounding box center [402, 112] width 61 height 20
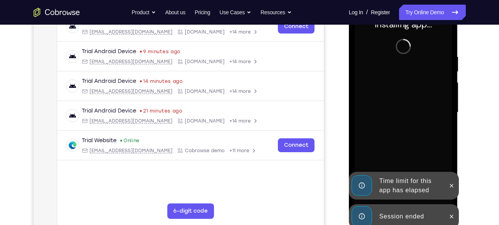
click at [455, 222] on div at bounding box center [451, 216] width 12 height 25
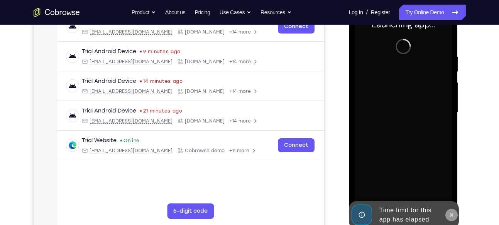
click at [454, 214] on icon at bounding box center [451, 215] width 6 height 6
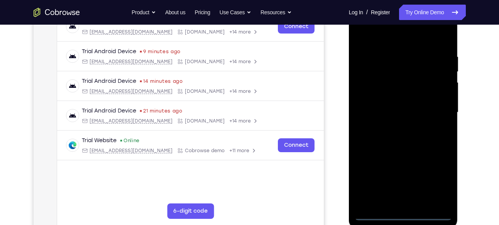
click at [402, 214] on div at bounding box center [402, 113] width 97 height 216
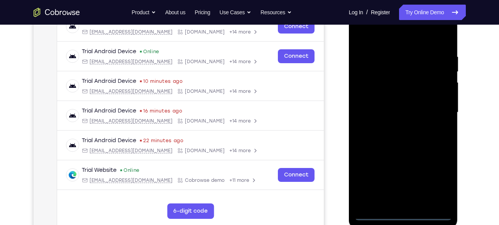
click at [440, 184] on div at bounding box center [402, 113] width 97 height 216
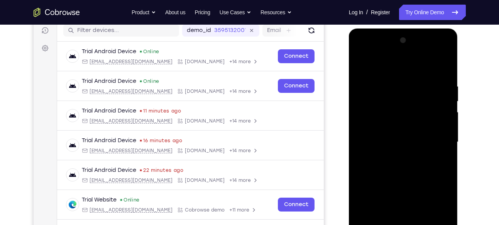
scroll to position [97, 0]
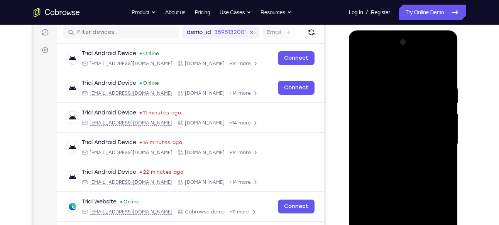
click at [380, 73] on div at bounding box center [402, 144] width 97 height 216
click at [390, 99] on div at bounding box center [402, 144] width 97 height 216
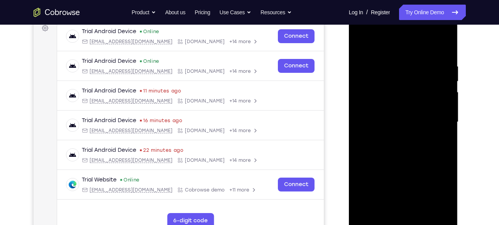
scroll to position [121, 0]
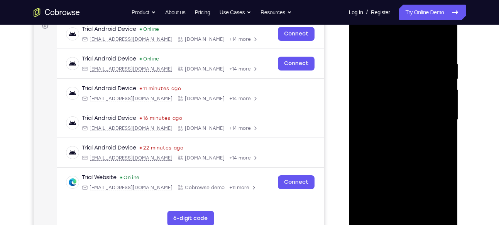
click at [405, 169] on div at bounding box center [402, 120] width 97 height 216
click at [400, 138] on div at bounding box center [402, 120] width 97 height 216
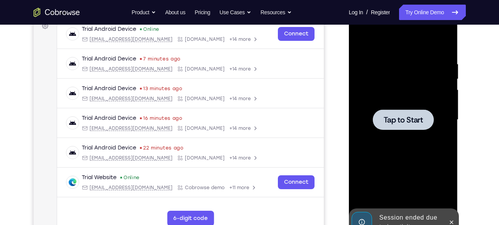
click at [396, 122] on span "Tap to Start" at bounding box center [402, 120] width 39 height 8
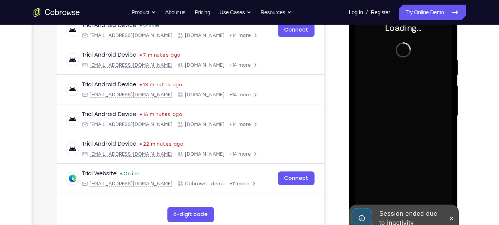
scroll to position [126, 0]
click at [455, 220] on button at bounding box center [451, 218] width 12 height 12
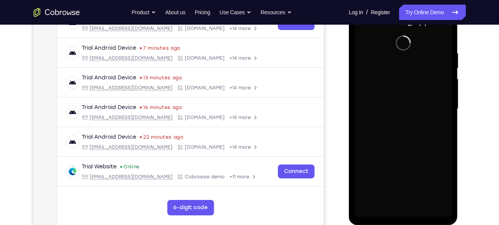
scroll to position [134, 0]
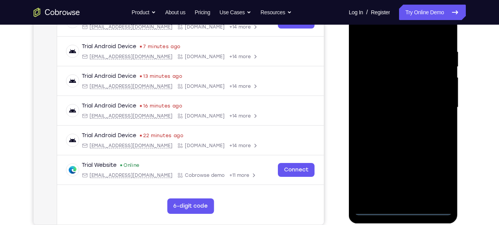
click at [401, 206] on div at bounding box center [402, 108] width 97 height 216
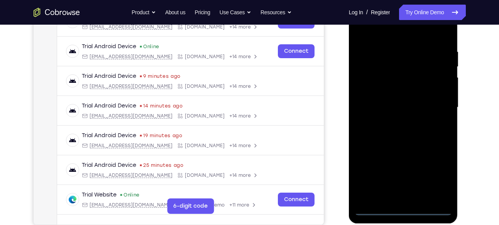
click at [404, 211] on div at bounding box center [402, 108] width 97 height 216
click at [439, 180] on div at bounding box center [402, 108] width 97 height 216
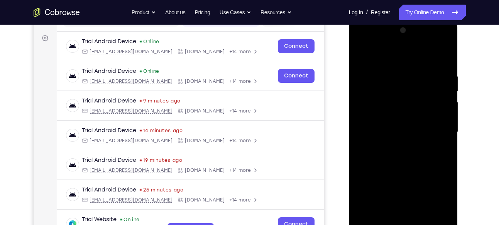
scroll to position [106, 0]
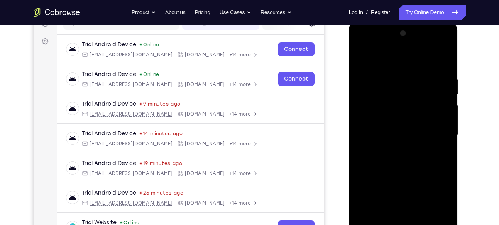
click at [382, 61] on div at bounding box center [402, 135] width 97 height 216
click at [386, 87] on div at bounding box center [402, 135] width 97 height 216
click at [383, 90] on div at bounding box center [402, 135] width 97 height 216
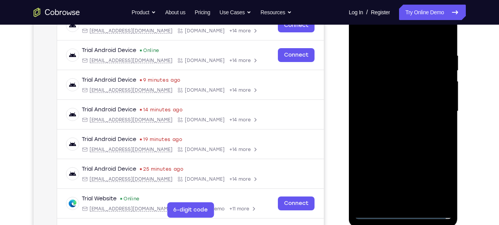
scroll to position [130, 0]
click at [399, 156] on div at bounding box center [402, 111] width 97 height 216
click at [400, 131] on div at bounding box center [402, 111] width 97 height 216
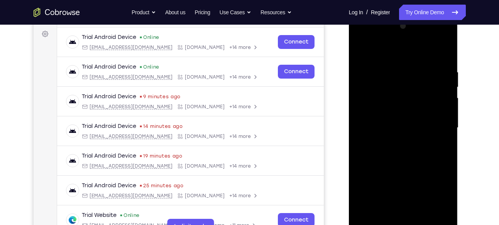
scroll to position [113, 0]
click at [406, 40] on div at bounding box center [402, 128] width 97 height 216
click at [442, 219] on div at bounding box center [402, 128] width 97 height 216
click at [404, 115] on div at bounding box center [402, 128] width 97 height 216
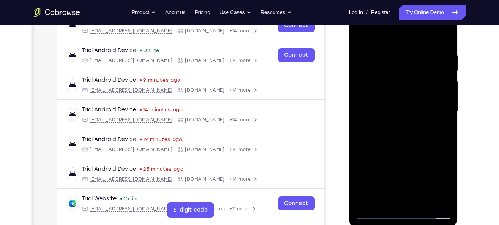
scroll to position [133, 0]
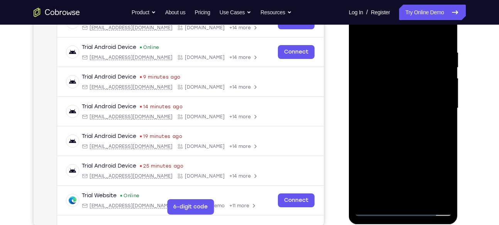
click at [404, 115] on div at bounding box center [402, 108] width 97 height 216
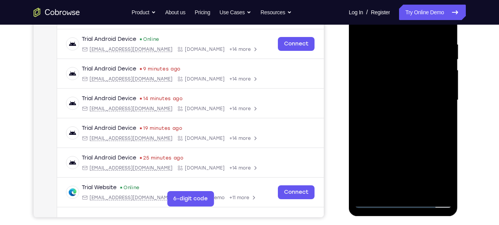
scroll to position [146, 0]
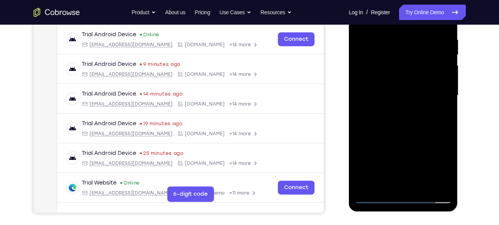
click at [375, 147] on div at bounding box center [402, 96] width 97 height 216
click at [381, 146] on div at bounding box center [402, 96] width 97 height 216
click at [382, 148] on div at bounding box center [402, 96] width 97 height 216
click at [384, 148] on div at bounding box center [402, 96] width 97 height 216
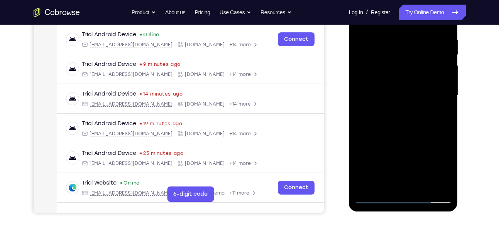
click at [385, 148] on div at bounding box center [402, 96] width 97 height 216
click at [387, 148] on div at bounding box center [402, 96] width 97 height 216
click at [392, 148] on div at bounding box center [402, 96] width 97 height 216
click at [394, 148] on div at bounding box center [402, 96] width 97 height 216
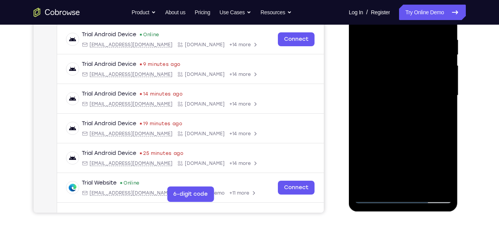
click at [398, 148] on div at bounding box center [402, 96] width 97 height 216
click at [401, 148] on div at bounding box center [402, 96] width 97 height 216
click at [406, 148] on div at bounding box center [402, 96] width 97 height 216
click at [412, 148] on div at bounding box center [402, 96] width 97 height 216
click at [416, 149] on div at bounding box center [402, 96] width 97 height 216
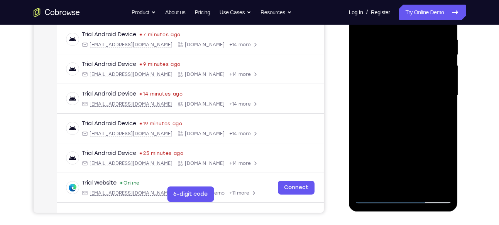
click at [422, 149] on div at bounding box center [402, 96] width 97 height 216
click at [428, 149] on div at bounding box center [402, 96] width 97 height 216
click at [432, 149] on div at bounding box center [402, 96] width 97 height 216
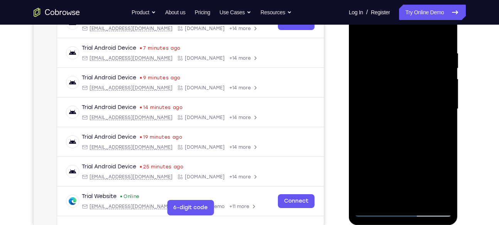
scroll to position [93, 0]
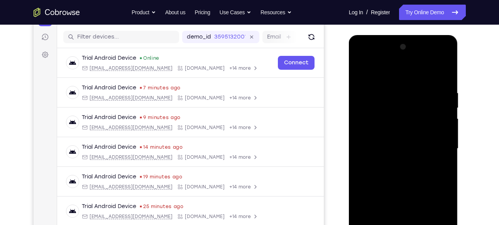
click at [408, 59] on div at bounding box center [402, 149] width 97 height 216
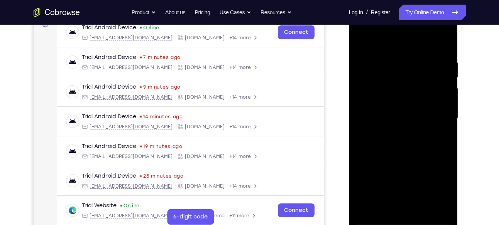
scroll to position [123, 0]
click at [447, 211] on div at bounding box center [402, 118] width 97 height 216
click at [402, 110] on div at bounding box center [402, 118] width 97 height 216
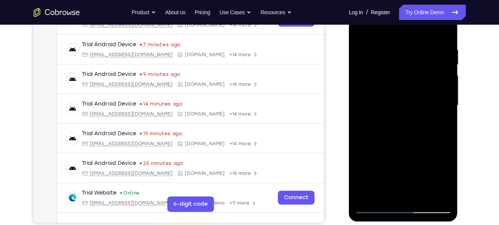
scroll to position [137, 0]
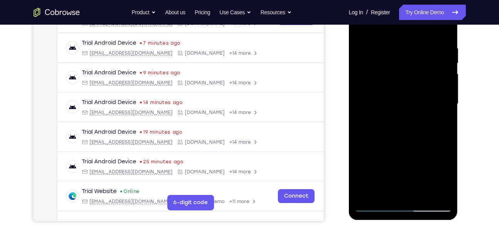
click at [405, 128] on div at bounding box center [402, 104] width 97 height 216
click at [372, 148] on div at bounding box center [402, 104] width 97 height 216
click at [376, 147] on div at bounding box center [402, 104] width 97 height 216
click at [379, 147] on div at bounding box center [402, 104] width 97 height 216
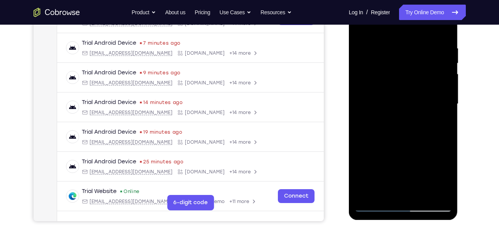
click at [382, 147] on div at bounding box center [402, 104] width 97 height 216
click at [384, 147] on div at bounding box center [402, 104] width 97 height 216
click at [387, 147] on div at bounding box center [402, 104] width 97 height 216
click at [389, 147] on div at bounding box center [402, 104] width 97 height 216
click at [391, 147] on div at bounding box center [402, 104] width 97 height 216
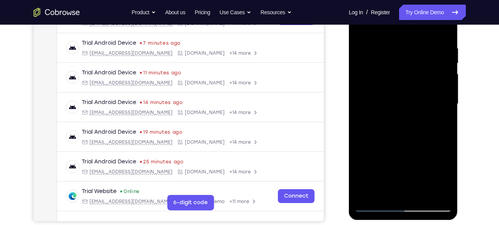
click at [398, 147] on div at bounding box center [402, 104] width 97 height 216
click at [405, 147] on div at bounding box center [402, 104] width 97 height 216
click at [412, 147] on div at bounding box center [402, 104] width 97 height 216
click at [418, 147] on div at bounding box center [402, 104] width 97 height 216
click at [424, 147] on div at bounding box center [402, 104] width 97 height 216
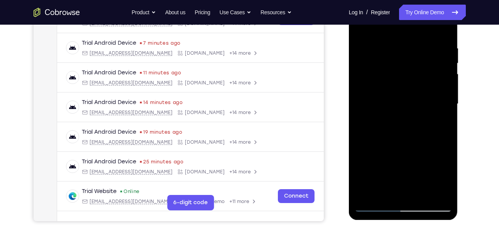
click at [428, 147] on div at bounding box center [402, 104] width 97 height 216
click at [431, 147] on div at bounding box center [402, 104] width 97 height 216
click at [433, 147] on div at bounding box center [402, 104] width 97 height 216
click at [436, 148] on div at bounding box center [402, 104] width 97 height 216
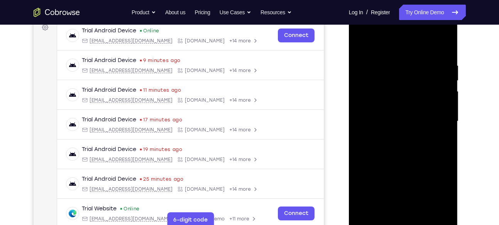
scroll to position [116, 0]
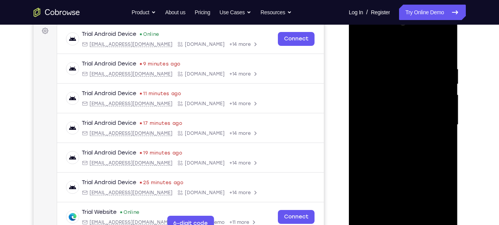
click at [411, 34] on div at bounding box center [402, 125] width 97 height 216
click at [447, 216] on div at bounding box center [402, 125] width 97 height 216
click at [420, 153] on div at bounding box center [402, 125] width 97 height 216
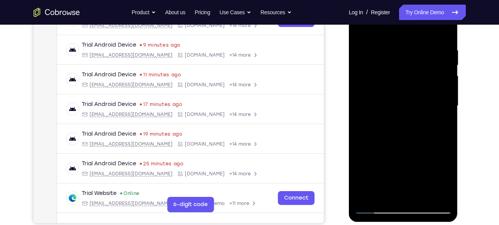
scroll to position [136, 0]
click at [420, 153] on div at bounding box center [402, 106] width 97 height 216
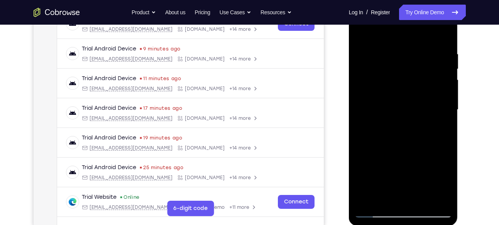
scroll to position [131, 0]
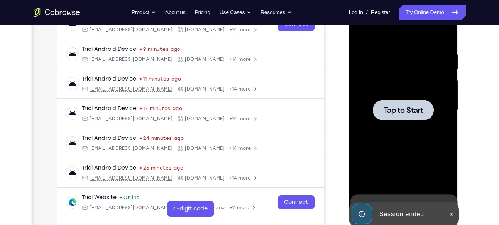
click at [310, 129] on div "Trial Android Device 24 minutes ago android@example.com Cobrowse.io +14 more an…" at bounding box center [190, 143] width 266 height 30
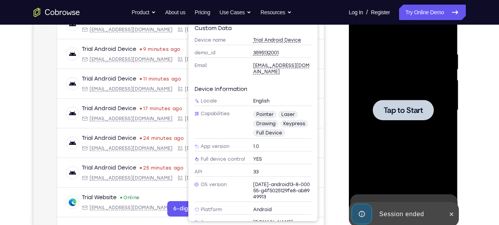
click at [423, 108] on div at bounding box center [402, 110] width 61 height 20
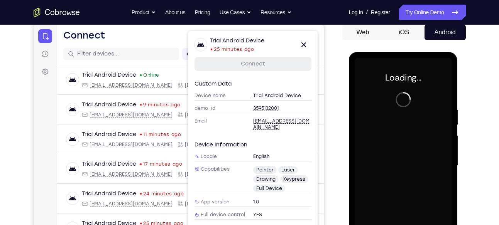
scroll to position [75, 0]
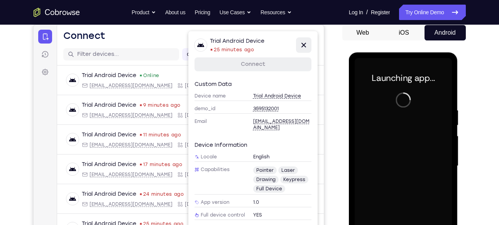
click at [301, 42] on icon at bounding box center [302, 44] width 9 height 9
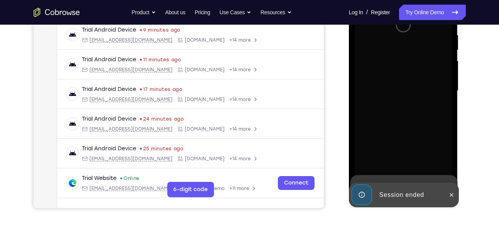
scroll to position [151, 0]
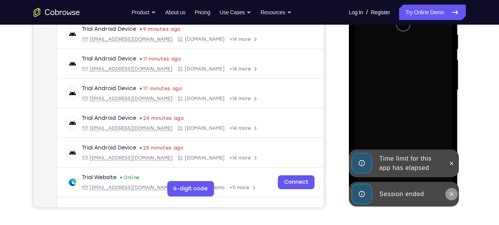
click at [453, 195] on icon at bounding box center [451, 194] width 6 height 6
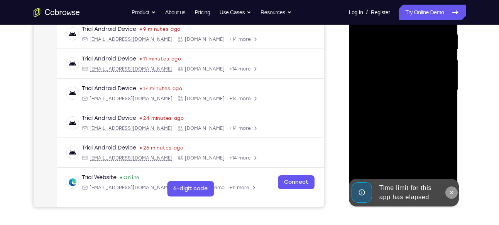
click at [453, 188] on button at bounding box center [451, 193] width 12 height 12
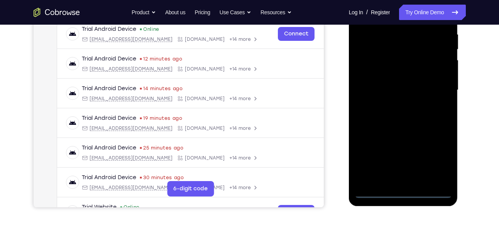
click at [404, 191] on div at bounding box center [402, 90] width 97 height 216
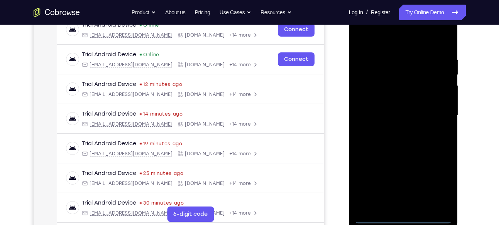
scroll to position [124, 0]
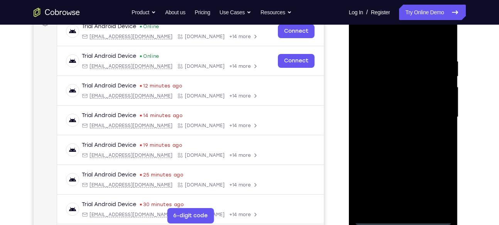
click at [436, 186] on div at bounding box center [402, 117] width 97 height 216
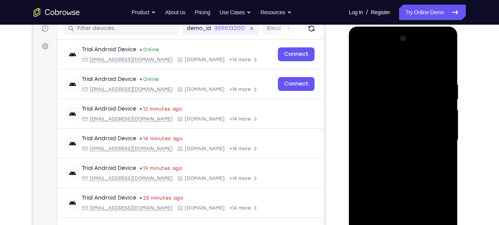
scroll to position [100, 0]
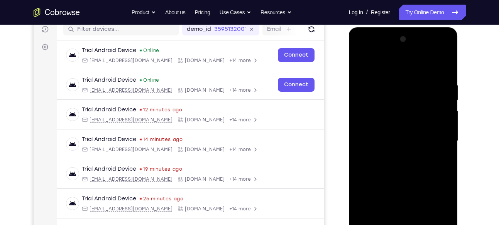
click at [384, 66] on div at bounding box center [402, 141] width 97 height 216
click at [388, 95] on div at bounding box center [402, 141] width 97 height 216
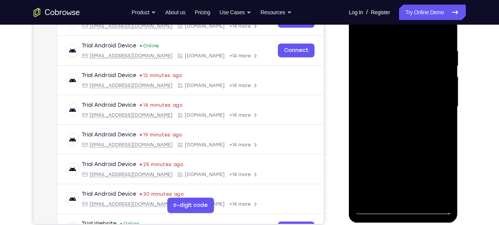
scroll to position [140, 0]
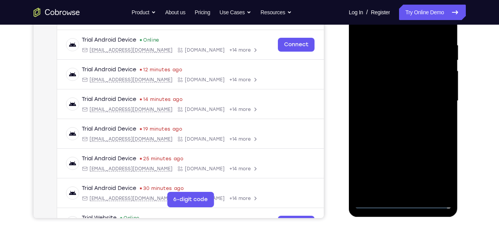
click at [403, 148] on div at bounding box center [402, 101] width 97 height 216
click at [400, 118] on div at bounding box center [402, 101] width 97 height 216
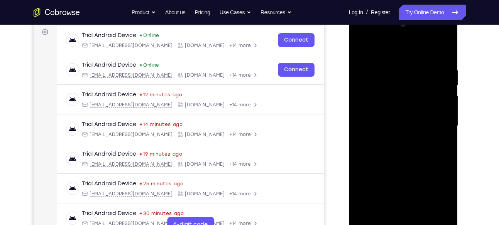
scroll to position [113, 0]
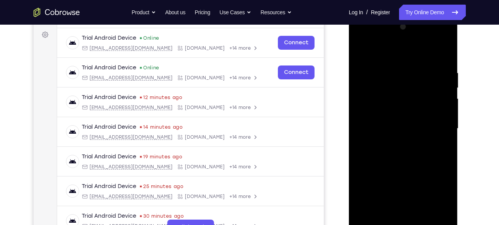
click at [408, 40] on div at bounding box center [402, 129] width 97 height 216
click at [418, 157] on div at bounding box center [402, 129] width 97 height 216
click at [390, 128] on div at bounding box center [402, 129] width 97 height 216
click at [443, 171] on div at bounding box center [402, 129] width 97 height 216
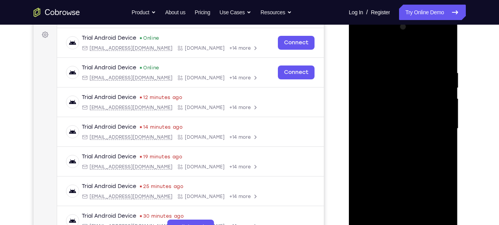
click at [443, 171] on div at bounding box center [402, 129] width 97 height 216
click at [445, 173] on div at bounding box center [402, 129] width 97 height 216
click at [364, 172] on div at bounding box center [402, 129] width 97 height 216
click at [361, 174] on div at bounding box center [402, 129] width 97 height 216
click at [361, 172] on div at bounding box center [402, 129] width 97 height 216
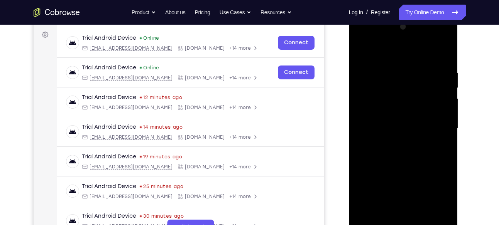
click at [361, 172] on div at bounding box center [402, 129] width 97 height 216
click at [363, 172] on div at bounding box center [402, 129] width 97 height 216
click at [361, 172] on div at bounding box center [402, 129] width 97 height 216
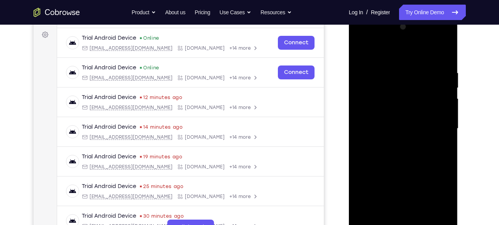
click at [361, 172] on div at bounding box center [402, 129] width 97 height 216
click at [372, 148] on div at bounding box center [402, 129] width 97 height 216
click at [369, 172] on div at bounding box center [402, 129] width 97 height 216
click at [370, 172] on div at bounding box center [402, 129] width 97 height 216
click at [371, 172] on div at bounding box center [402, 129] width 97 height 216
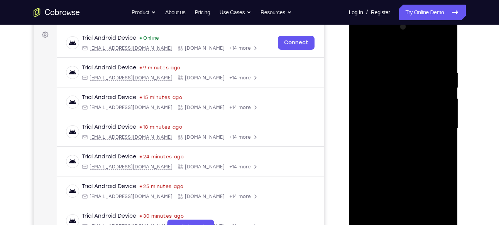
click at [382, 142] on div at bounding box center [402, 129] width 97 height 216
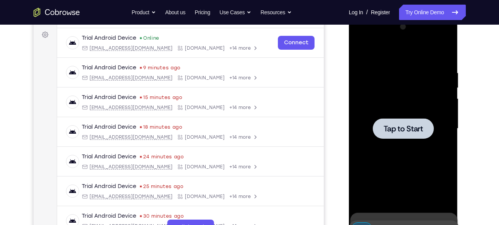
scroll to position [113, 0]
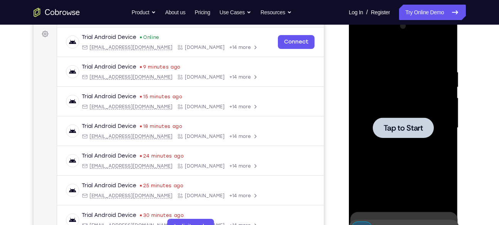
click at [388, 129] on span "Tap to Start" at bounding box center [402, 128] width 39 height 8
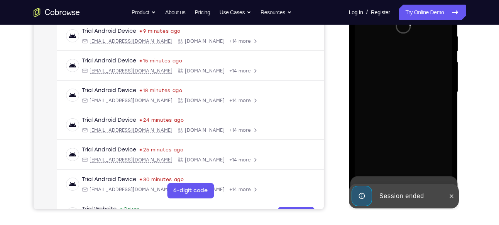
scroll to position [150, 0]
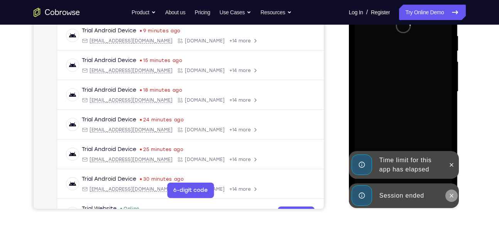
click at [453, 193] on icon at bounding box center [451, 196] width 6 height 6
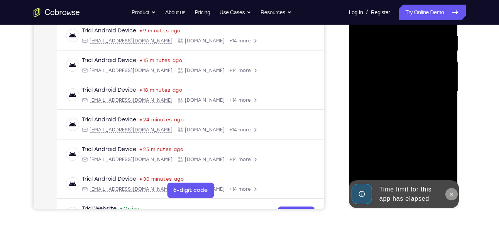
click at [451, 193] on icon at bounding box center [451, 194] width 6 height 6
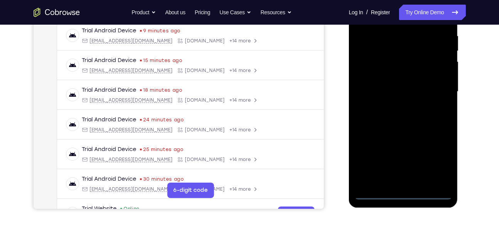
click at [404, 192] on div at bounding box center [402, 92] width 97 height 216
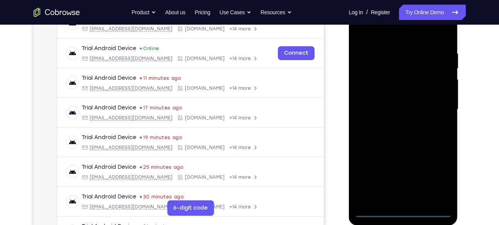
scroll to position [128, 0]
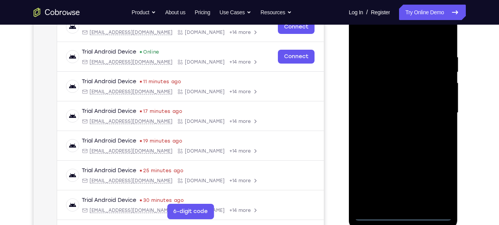
click at [438, 179] on div at bounding box center [402, 113] width 97 height 216
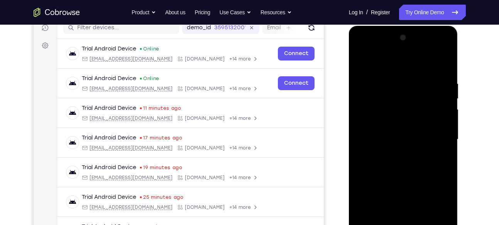
scroll to position [101, 0]
click at [381, 69] on div at bounding box center [402, 140] width 97 height 216
click at [384, 99] on div at bounding box center [402, 140] width 97 height 216
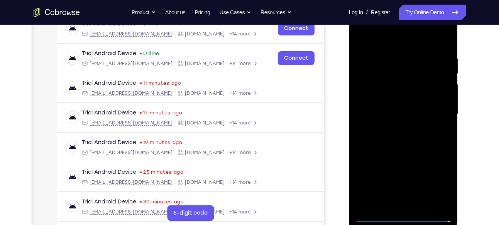
scroll to position [127, 0]
click at [406, 162] on div at bounding box center [402, 114] width 97 height 216
click at [393, 127] on div at bounding box center [402, 114] width 97 height 216
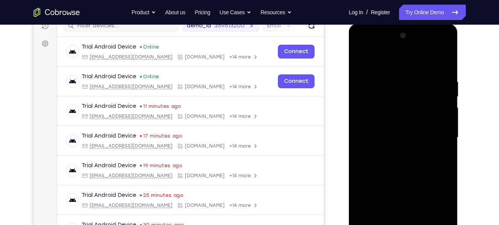
scroll to position [101, 0]
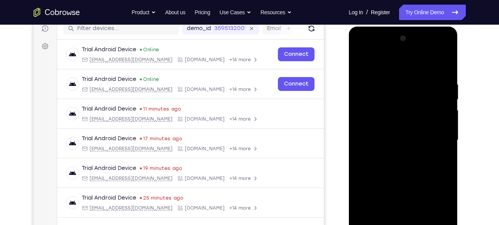
click at [407, 52] on div at bounding box center [402, 140] width 97 height 216
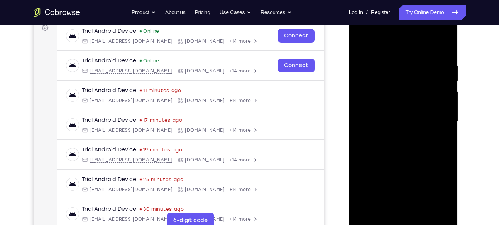
click at [442, 209] on div at bounding box center [402, 122] width 97 height 216
click at [415, 168] on div at bounding box center [402, 122] width 97 height 216
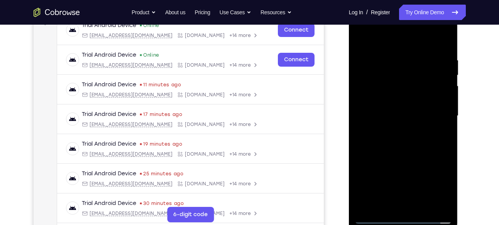
scroll to position [126, 0]
click at [415, 139] on div at bounding box center [402, 116] width 97 height 216
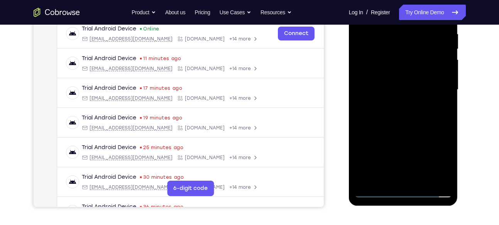
scroll to position [139, 0]
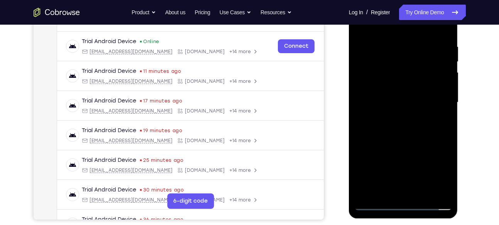
click at [368, 150] on div at bounding box center [402, 103] width 97 height 216
click at [376, 140] on div at bounding box center [402, 103] width 97 height 216
click at [376, 147] on div at bounding box center [402, 103] width 97 height 216
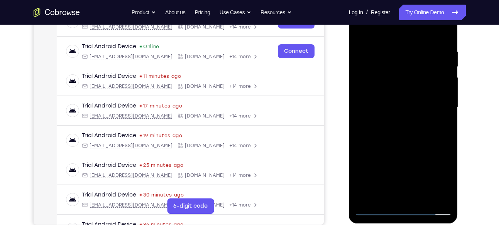
scroll to position [130, 0]
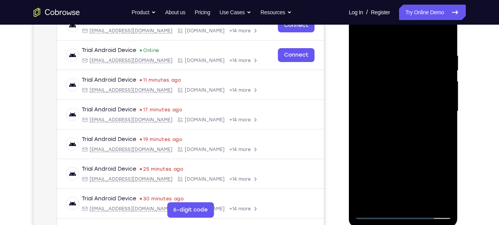
click at [377, 154] on div at bounding box center [402, 111] width 97 height 216
click at [379, 154] on div at bounding box center [402, 111] width 97 height 216
click at [376, 155] on div at bounding box center [402, 111] width 97 height 216
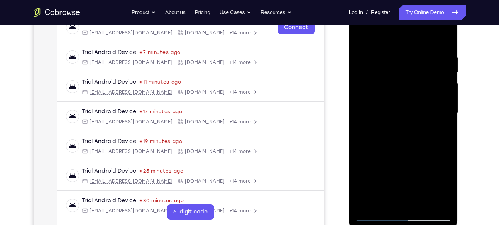
click at [386, 157] on div at bounding box center [402, 113] width 97 height 216
click at [389, 157] on div at bounding box center [402, 113] width 97 height 216
click at [394, 157] on div at bounding box center [402, 113] width 97 height 216
click at [399, 156] on div at bounding box center [402, 113] width 97 height 216
click at [406, 156] on div at bounding box center [402, 113] width 97 height 216
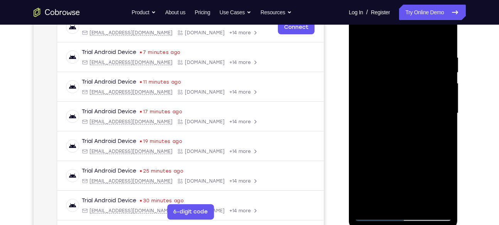
click at [409, 156] on div at bounding box center [402, 113] width 97 height 216
click at [418, 156] on div at bounding box center [402, 113] width 97 height 216
click at [424, 156] on div at bounding box center [402, 113] width 97 height 216
click at [431, 157] on div at bounding box center [402, 113] width 97 height 216
click at [436, 157] on div at bounding box center [402, 113] width 97 height 216
